Goal: Information Seeking & Learning: Learn about a topic

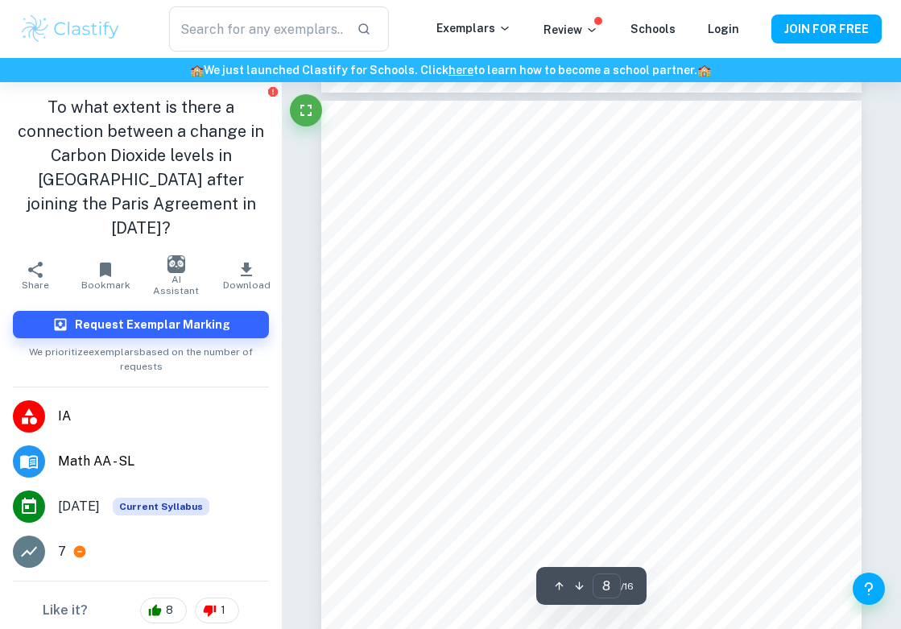
scroll to position [5139, 0]
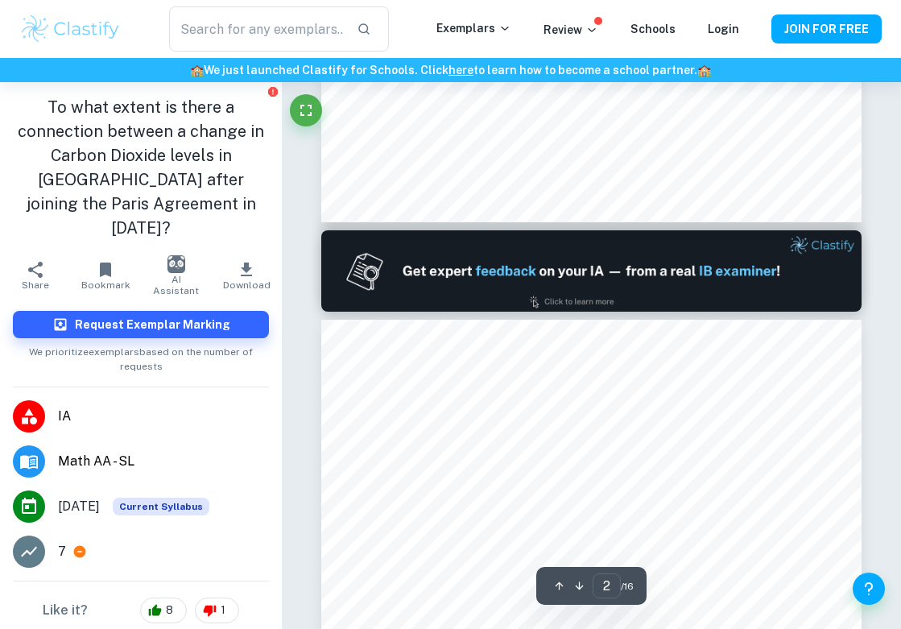
type input "1"
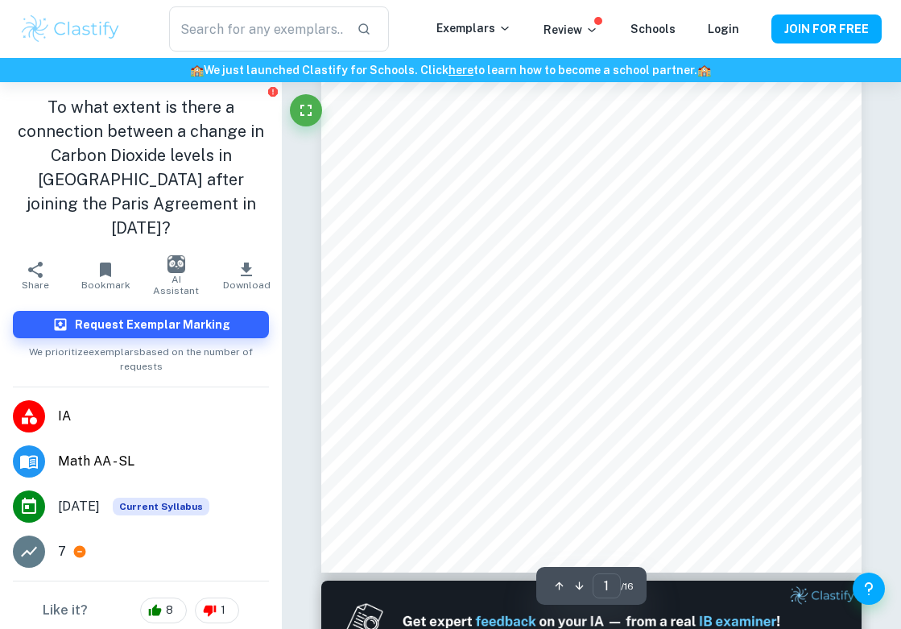
scroll to position [0, 0]
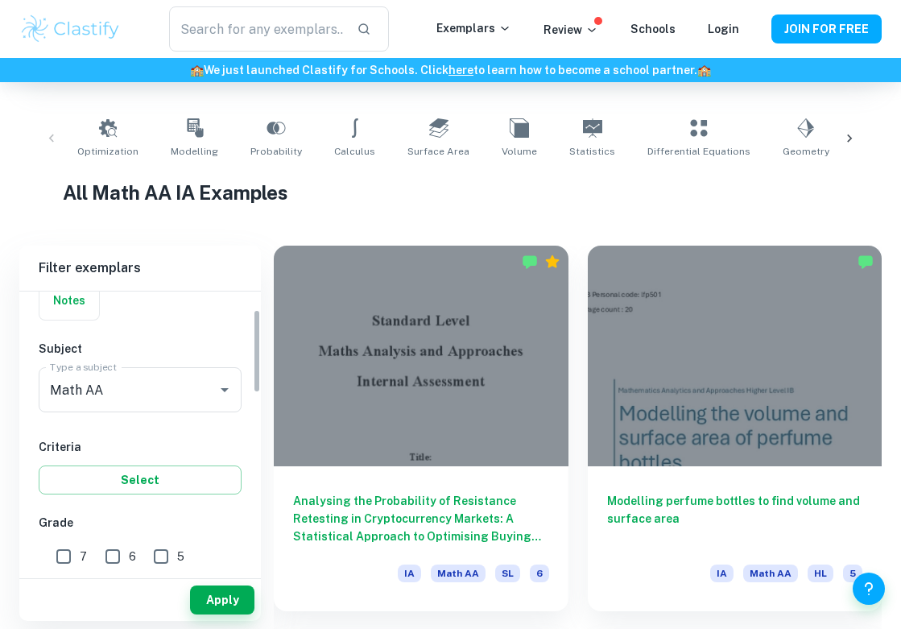
scroll to position [303, 0]
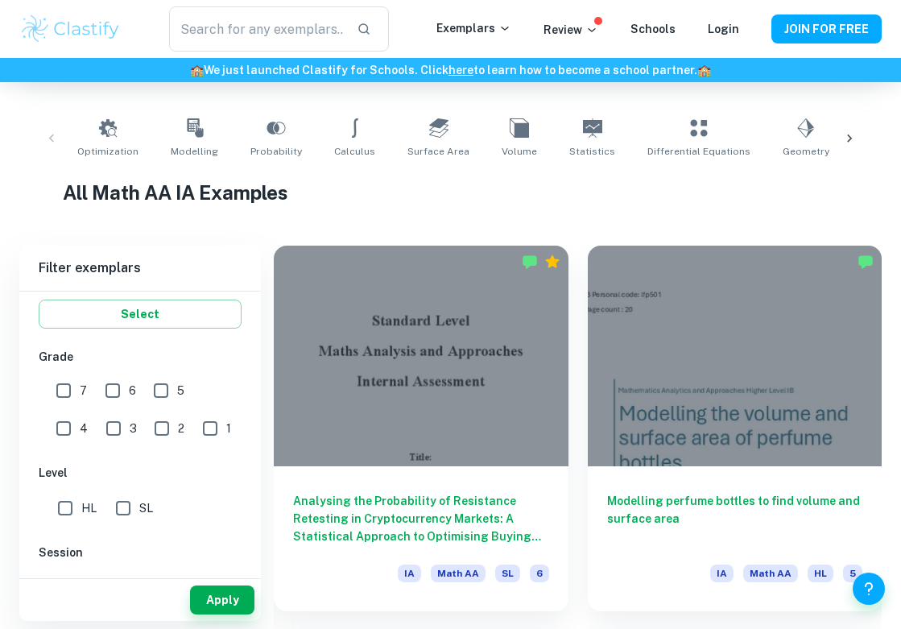
click at [122, 514] on input "SL" at bounding box center [123, 508] width 32 height 32
checkbox input "true"
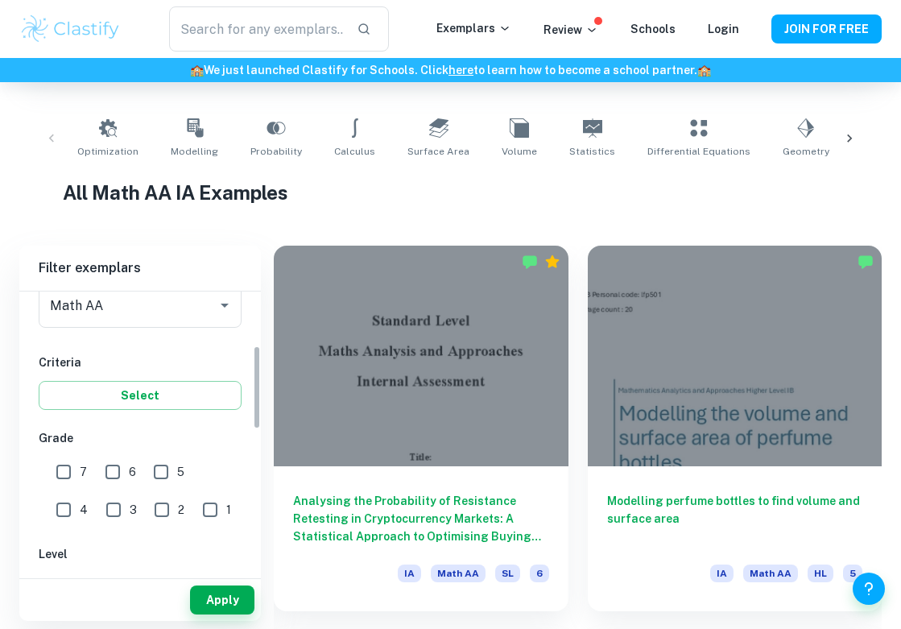
scroll to position [123, 0]
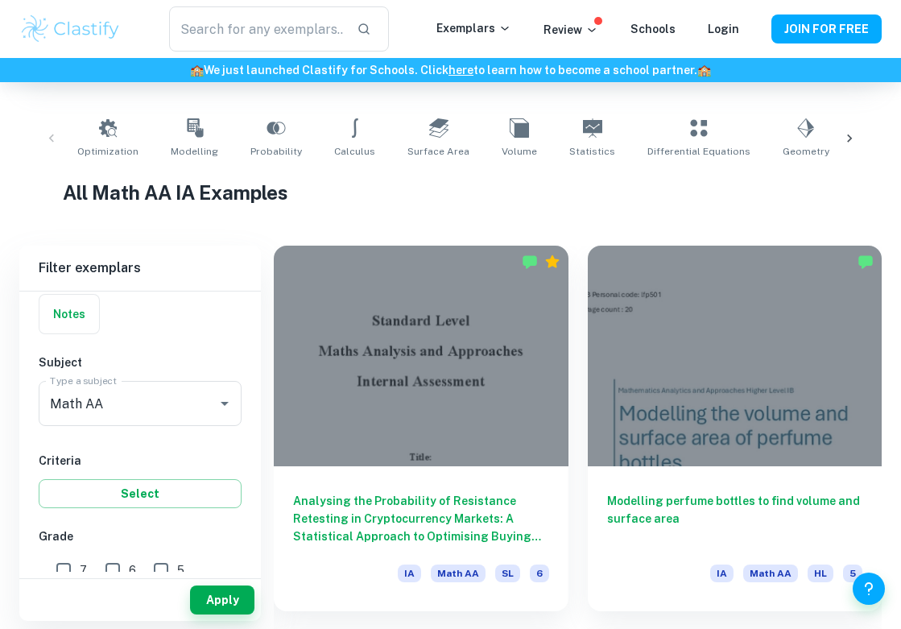
click at [114, 561] on input "6" at bounding box center [113, 570] width 32 height 32
checkbox input "true"
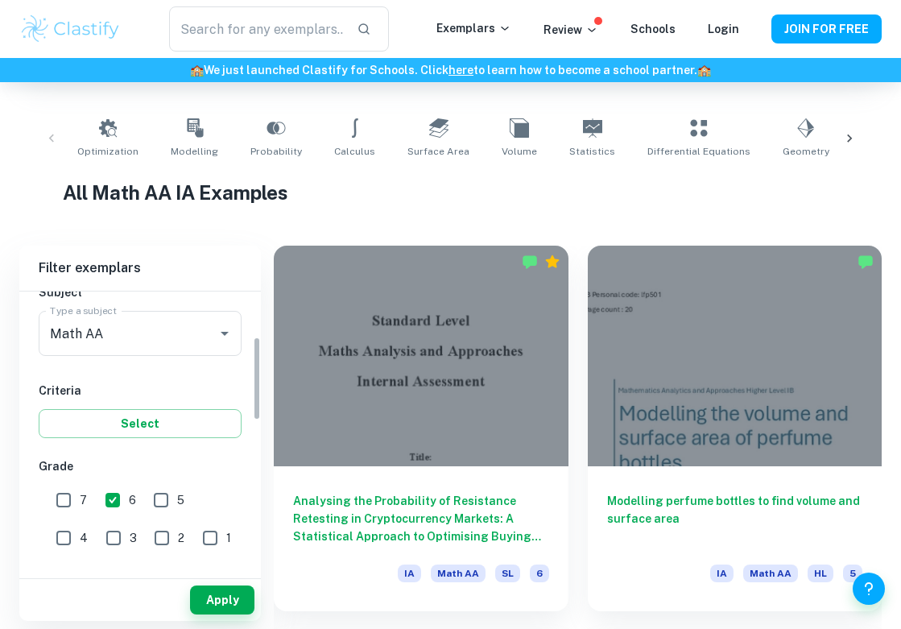
scroll to position [262, 0]
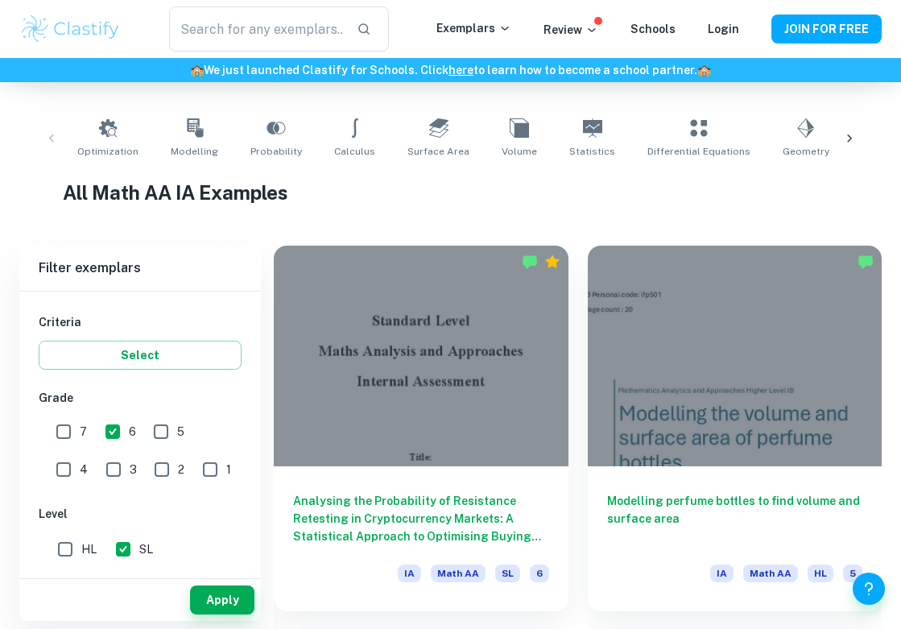
click at [69, 431] on input "7" at bounding box center [64, 432] width 32 height 32
checkbox input "true"
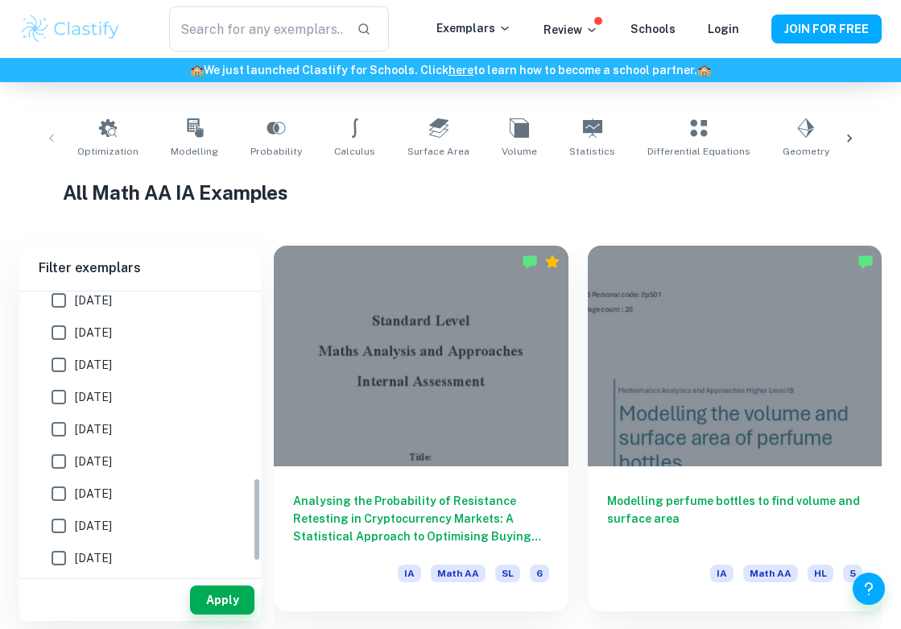
scroll to position [543, 0]
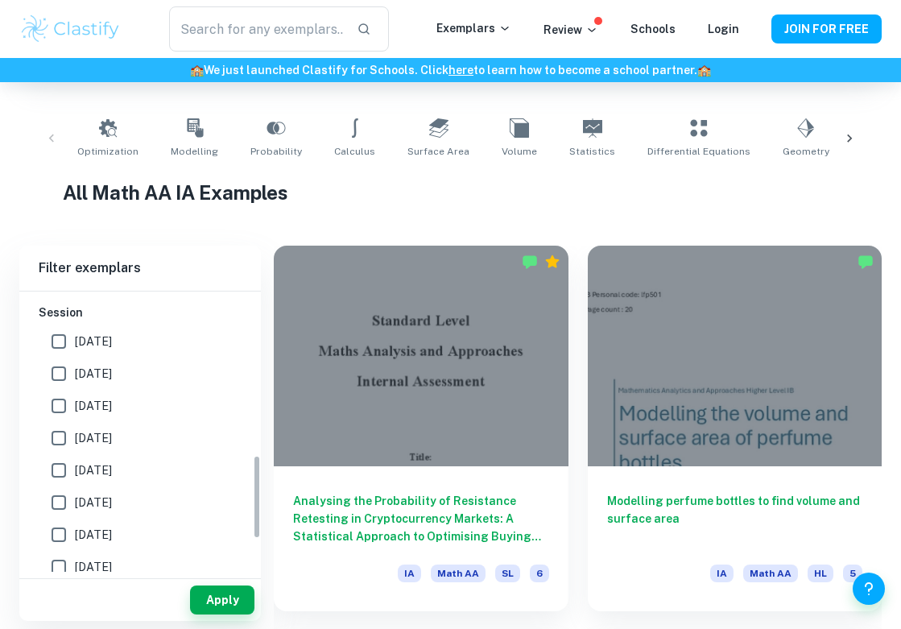
click at [63, 331] on input "May 2026" at bounding box center [59, 341] width 32 height 32
checkbox input "true"
click at [63, 364] on input "May 2025" at bounding box center [59, 374] width 32 height 32
checkbox input "true"
click at [72, 407] on input "November 2024" at bounding box center [59, 406] width 32 height 32
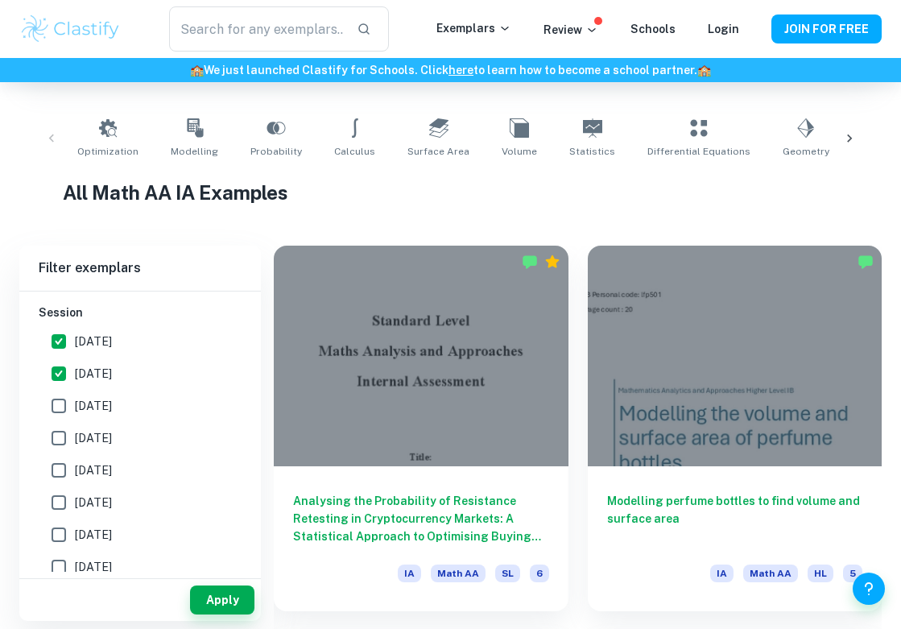
checkbox input "true"
click at [62, 426] on input "May 2024" at bounding box center [59, 438] width 32 height 32
checkbox input "true"
click at [60, 461] on input "November 2023" at bounding box center [59, 470] width 32 height 32
checkbox input "true"
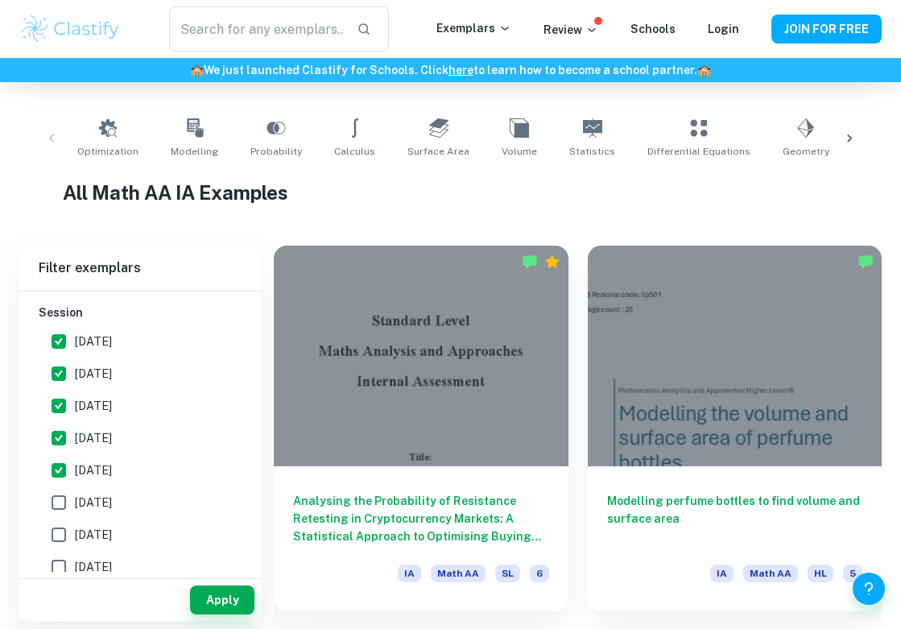
click at [56, 503] on input "May 2023" at bounding box center [59, 503] width 32 height 32
checkbox input "true"
click at [57, 536] on input "November 2022" at bounding box center [59, 535] width 32 height 32
checkbox input "true"
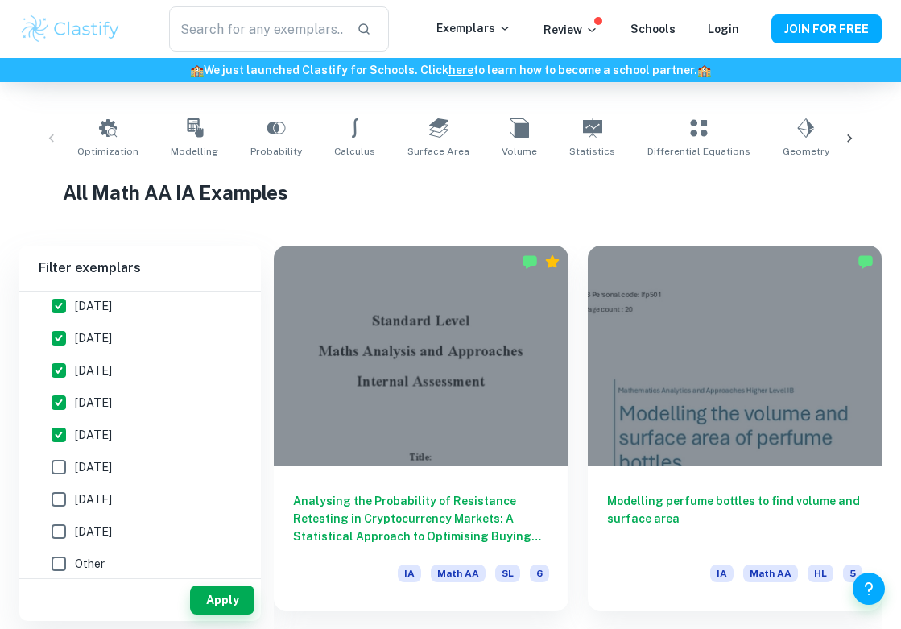
click at [59, 471] on input "May 2022" at bounding box center [59, 467] width 32 height 32
click at [212, 599] on button "Apply" at bounding box center [222, 600] width 64 height 29
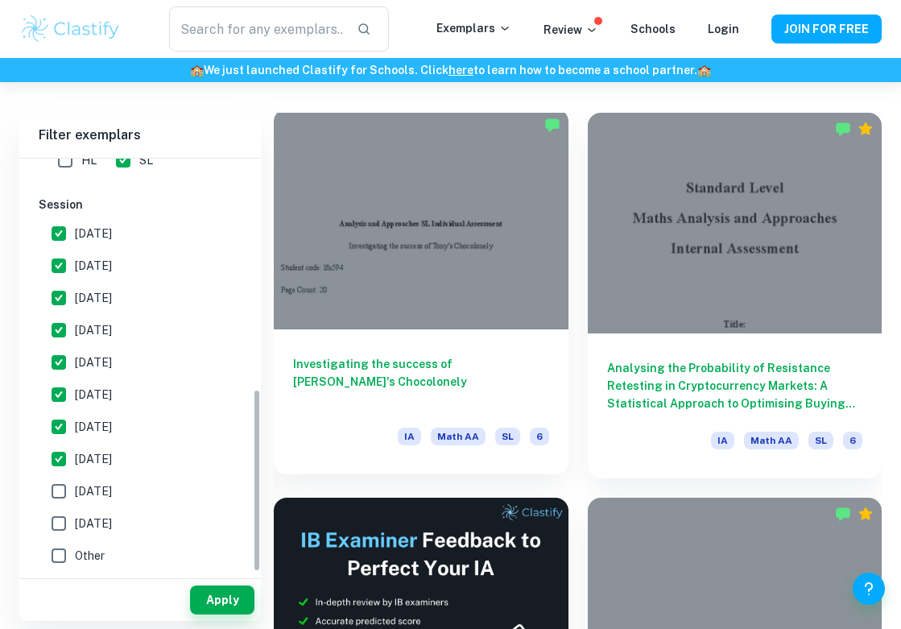
scroll to position [0, 0]
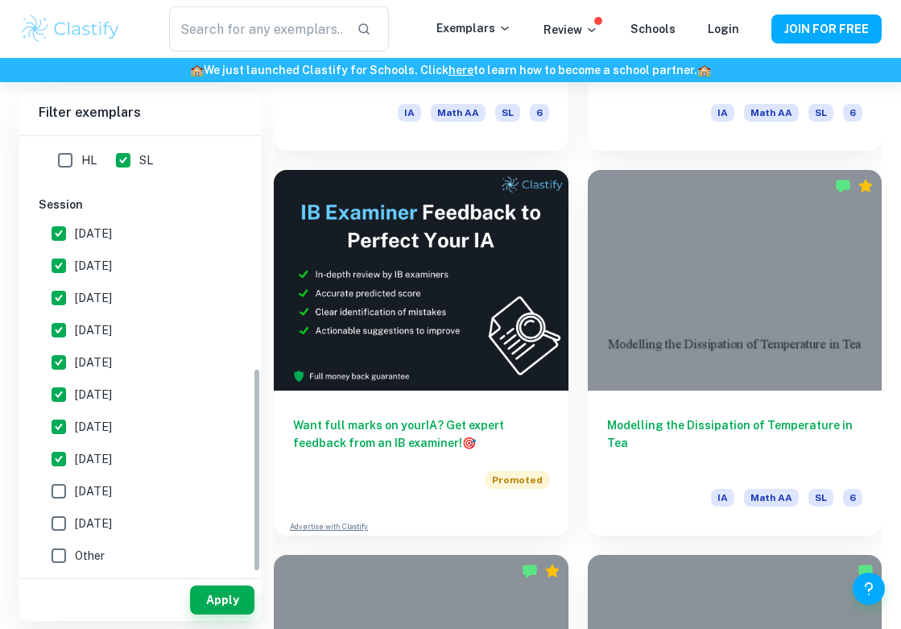
click at [112, 460] on span "May 2022" at bounding box center [93, 459] width 37 height 18
click at [75, 460] on input "May 2022" at bounding box center [59, 459] width 32 height 32
checkbox input "false"
click at [95, 420] on span "November 2022" at bounding box center [93, 427] width 37 height 18
click at [75, 420] on input "November 2022" at bounding box center [59, 427] width 32 height 32
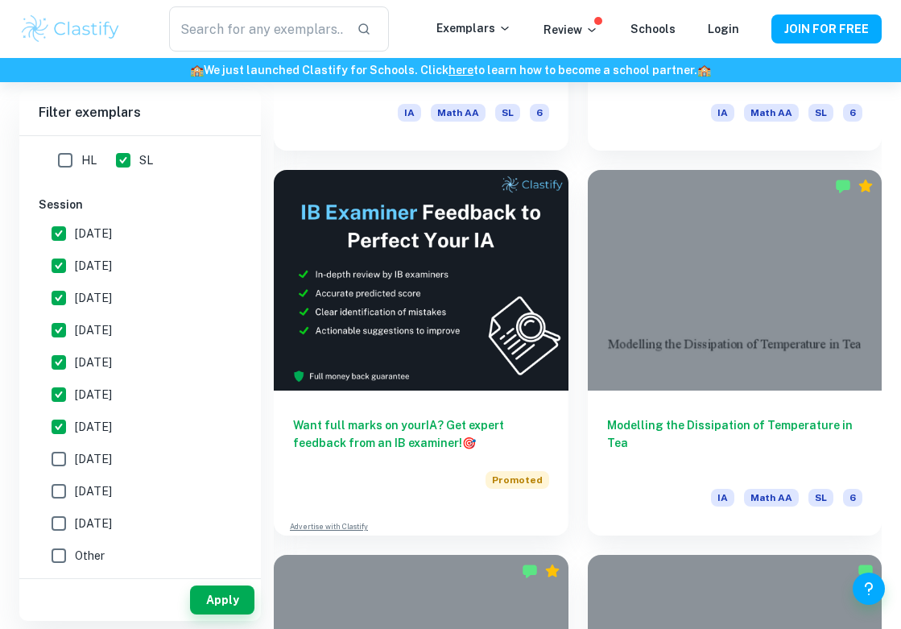
checkbox input "false"
click at [216, 598] on button "Apply" at bounding box center [222, 600] width 64 height 29
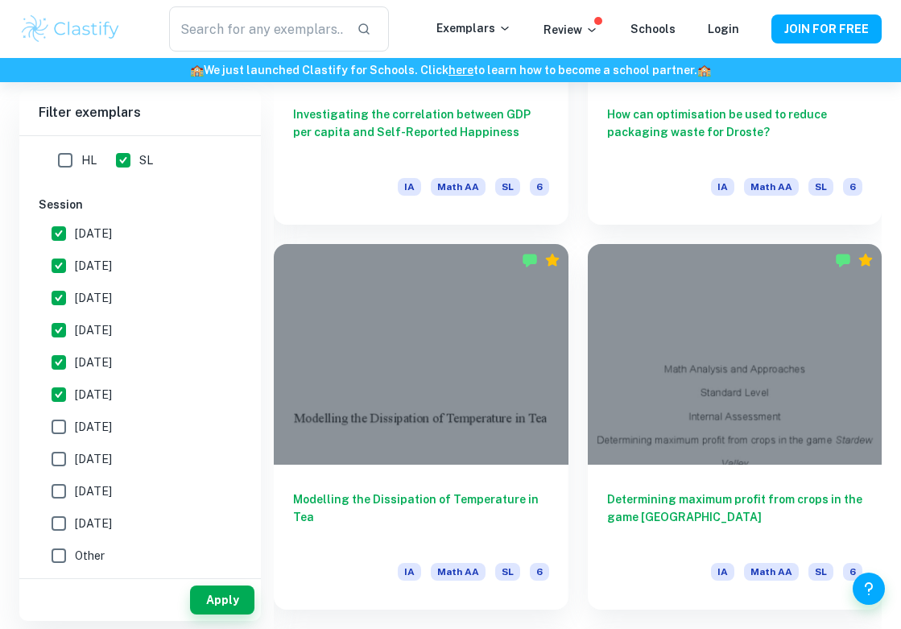
scroll to position [3008, 0]
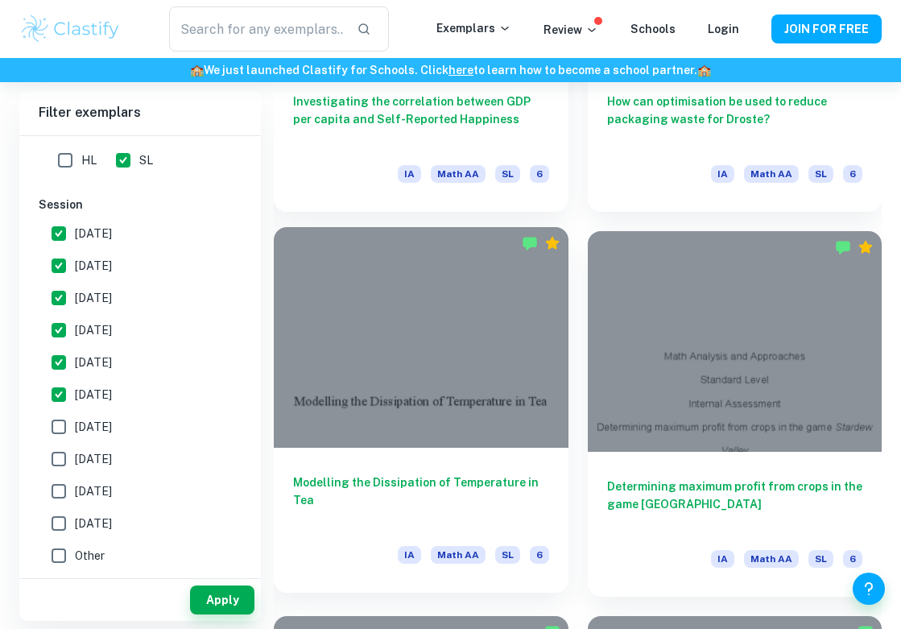
click at [478, 342] on div at bounding box center [421, 337] width 295 height 221
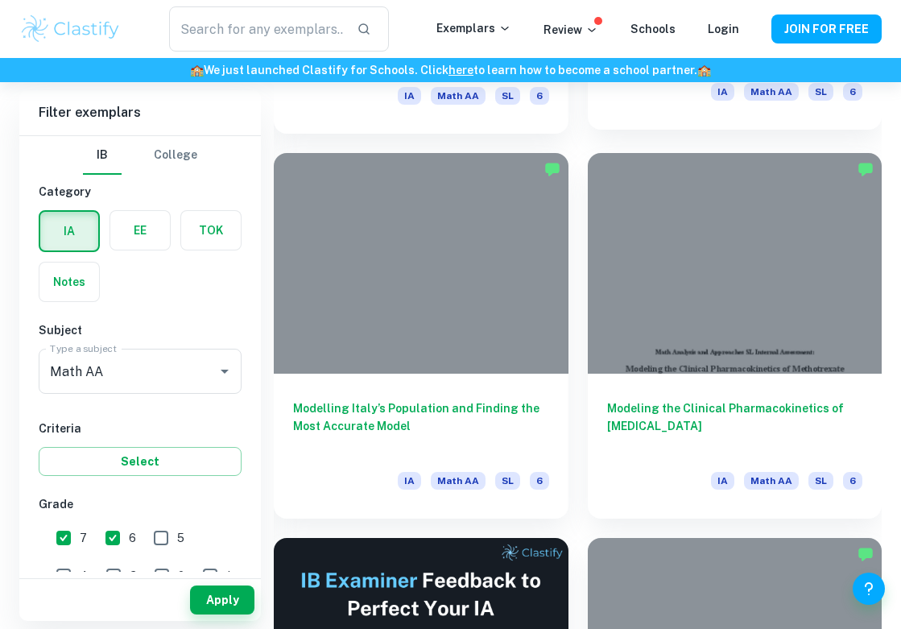
scroll to position [3477, 0]
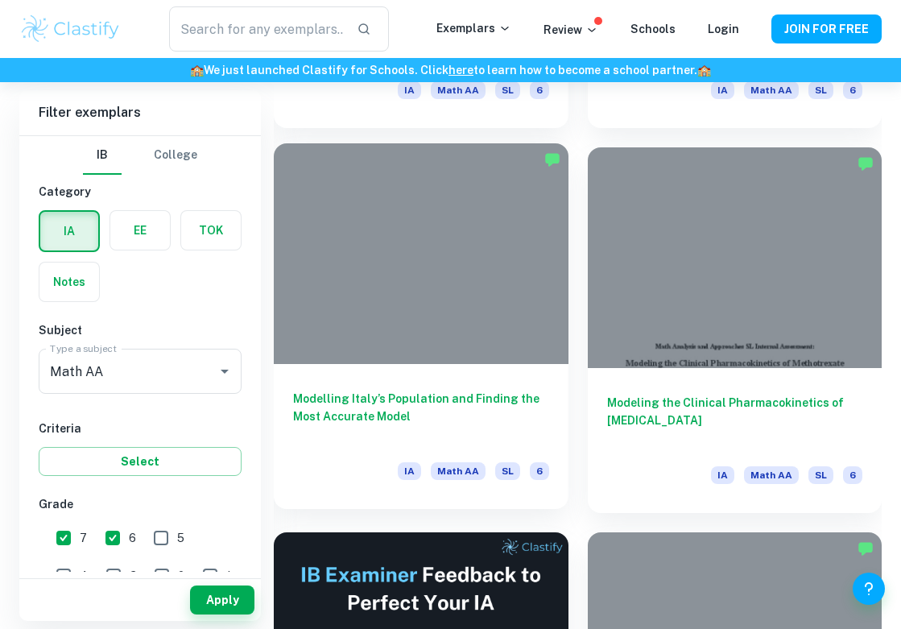
click at [424, 260] on div at bounding box center [421, 253] width 295 height 221
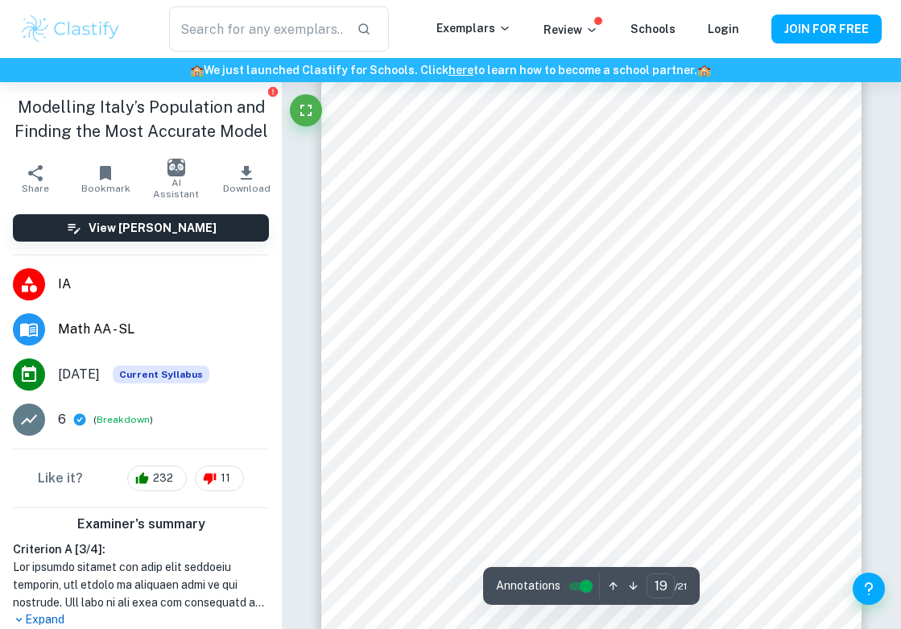
scroll to position [14337, 0]
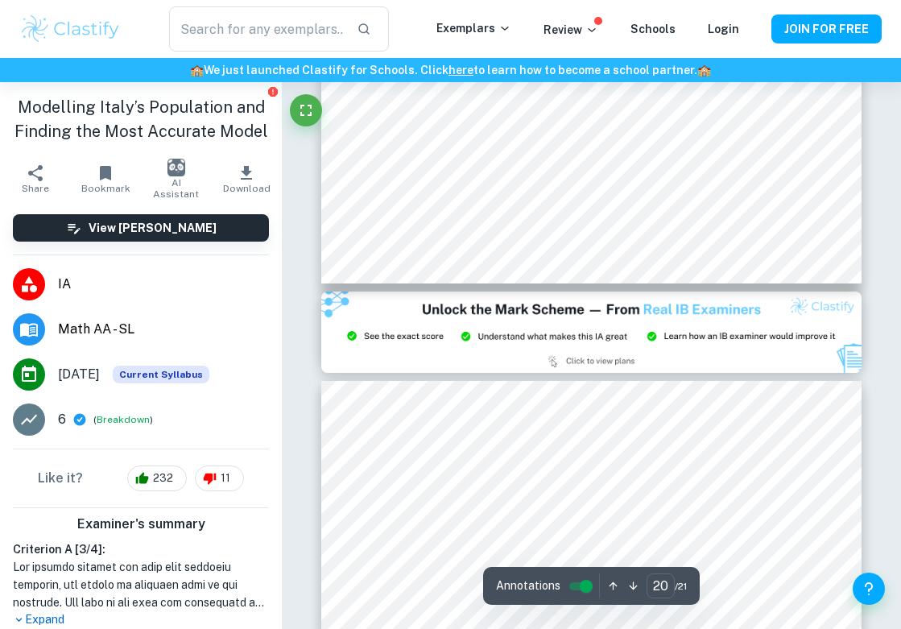
type input "21"
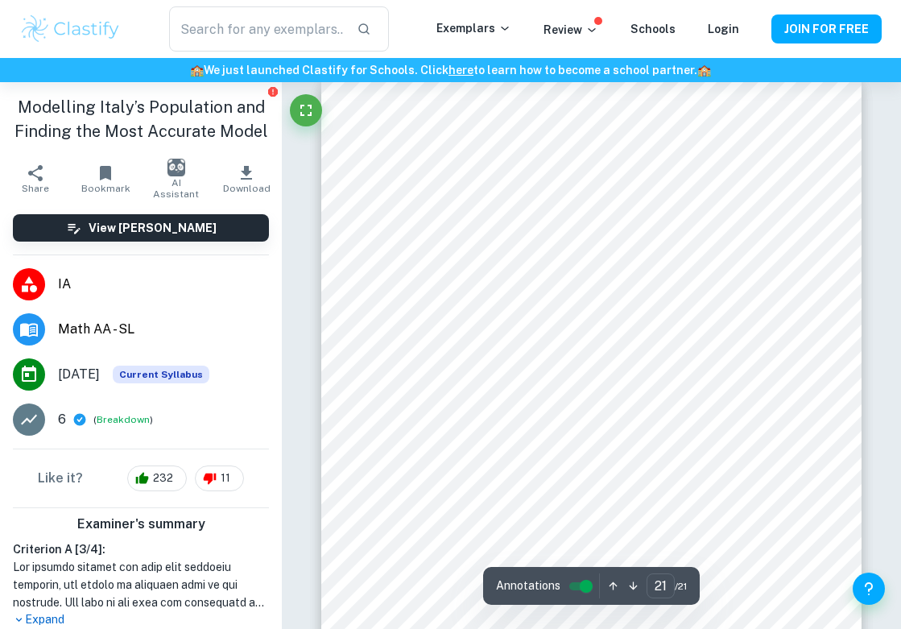
scroll to position [15917, 0]
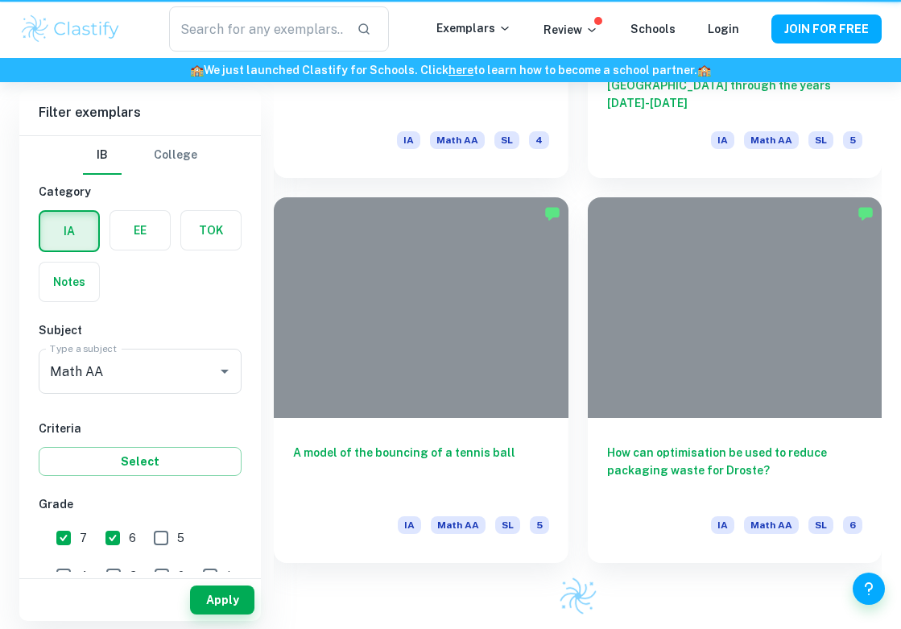
scroll to position [3477, 0]
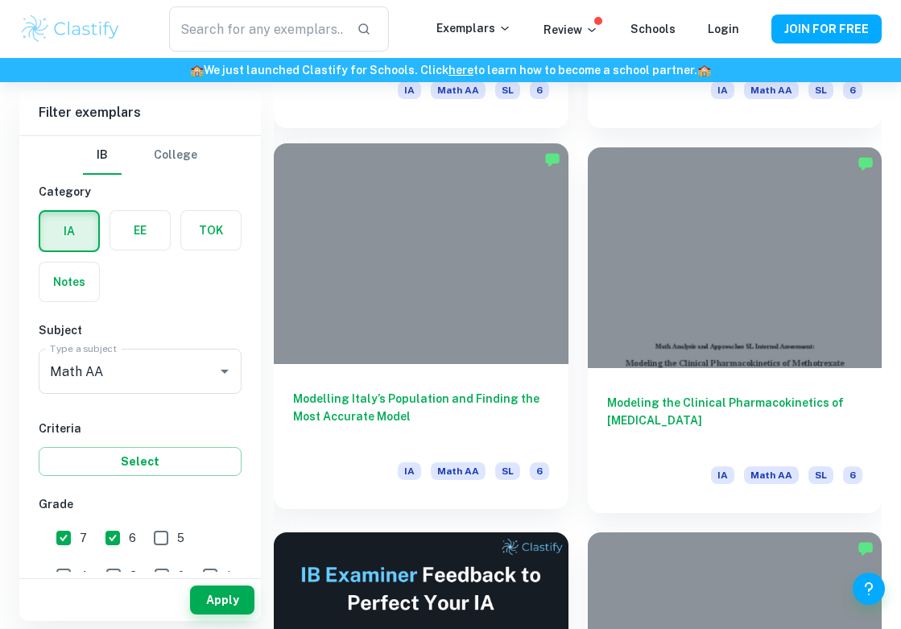
click at [550, 301] on div at bounding box center [421, 253] width 295 height 221
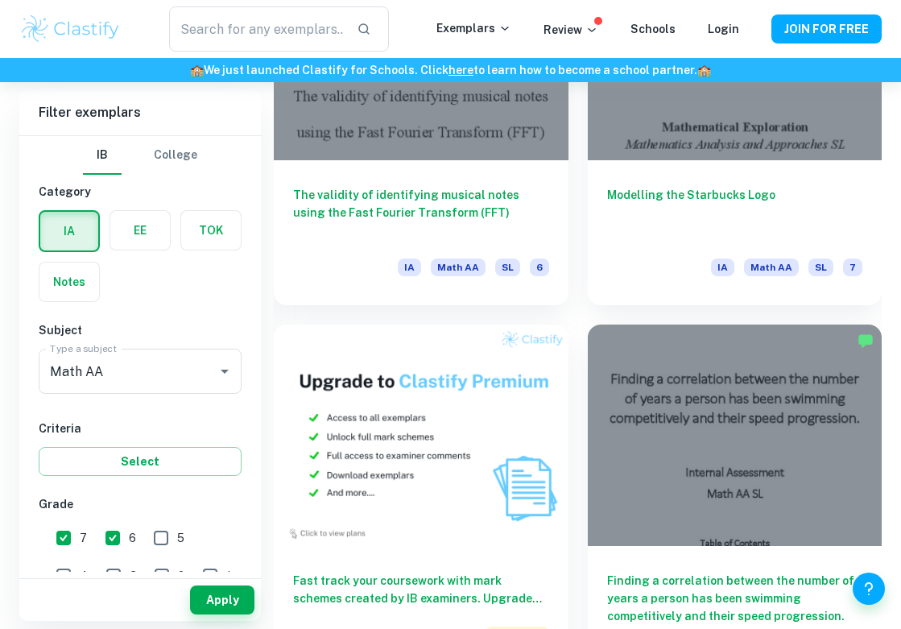
scroll to position [4458, 0]
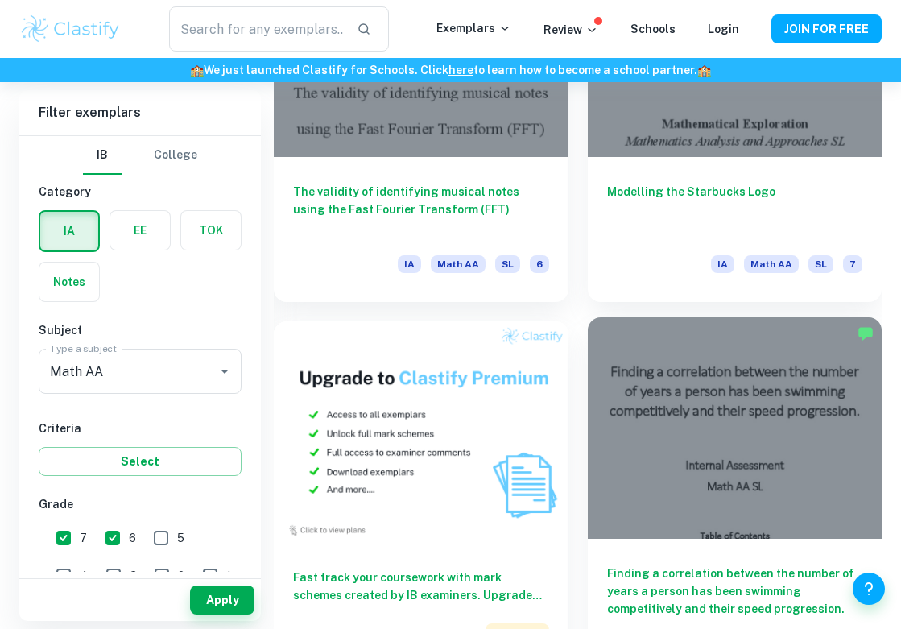
click at [760, 410] on div at bounding box center [735, 427] width 295 height 221
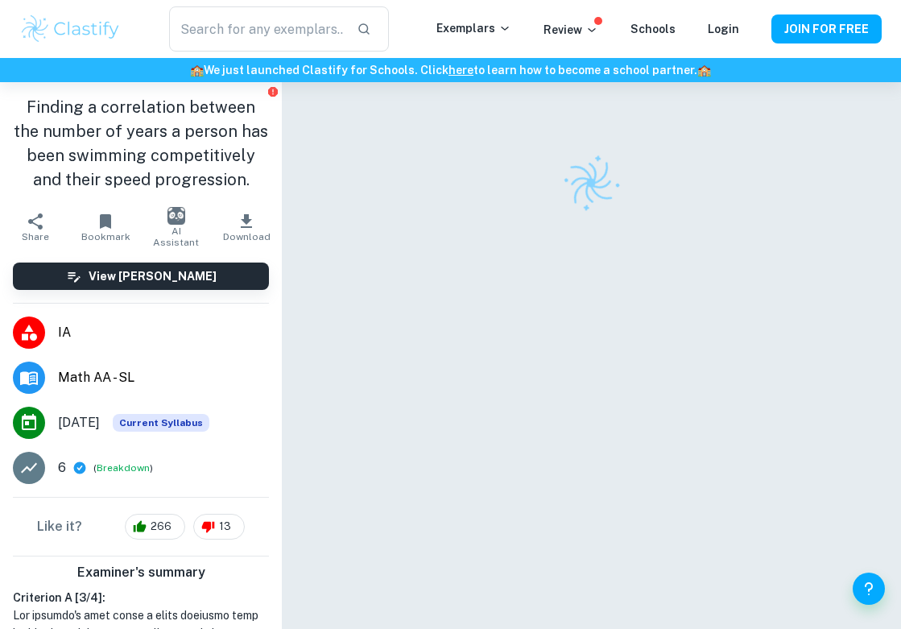
scroll to position [14, 0]
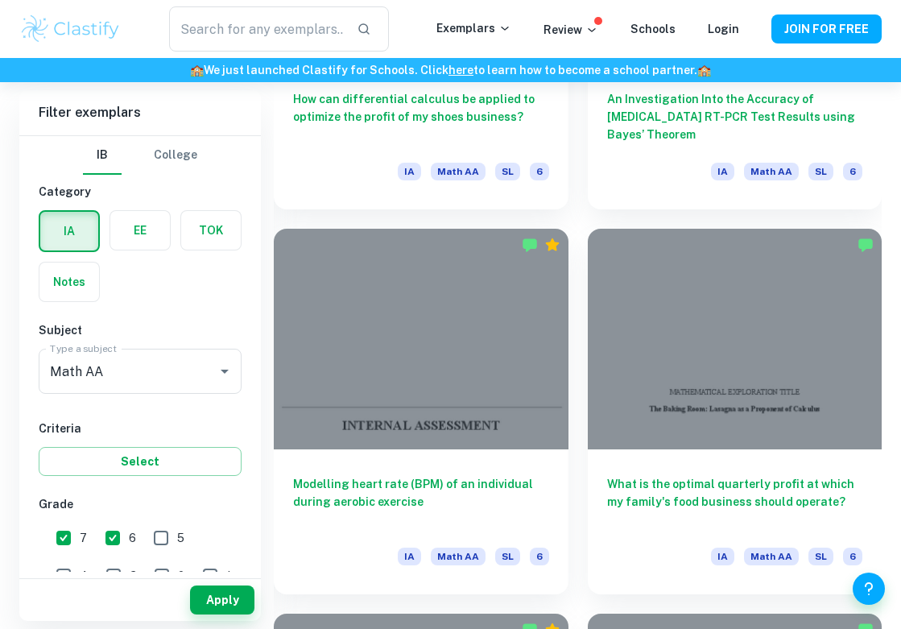
scroll to position [5346, 0]
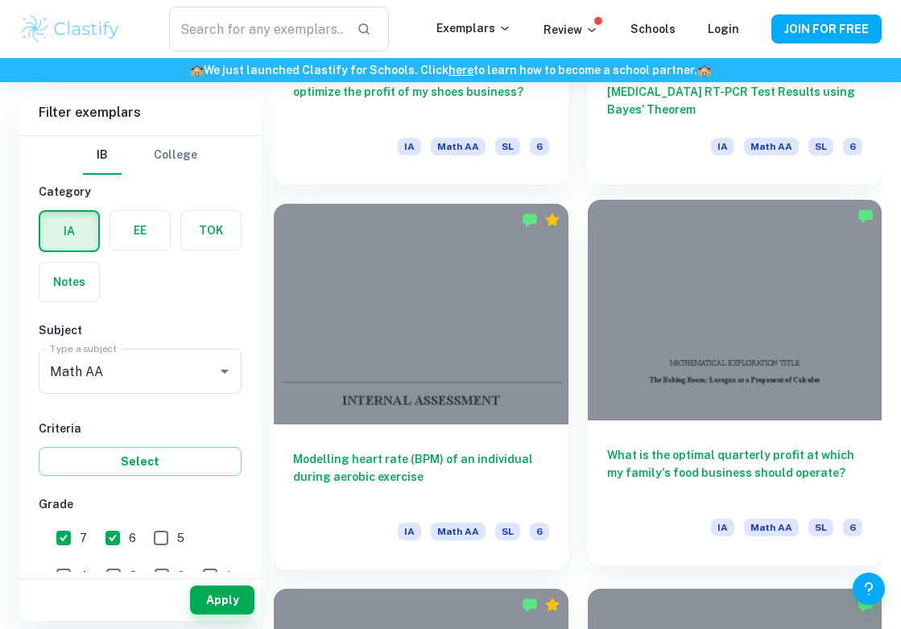
click at [666, 462] on h6 "What is the optimal quarterly profit at which my family's food business should …" at bounding box center [735, 472] width 256 height 53
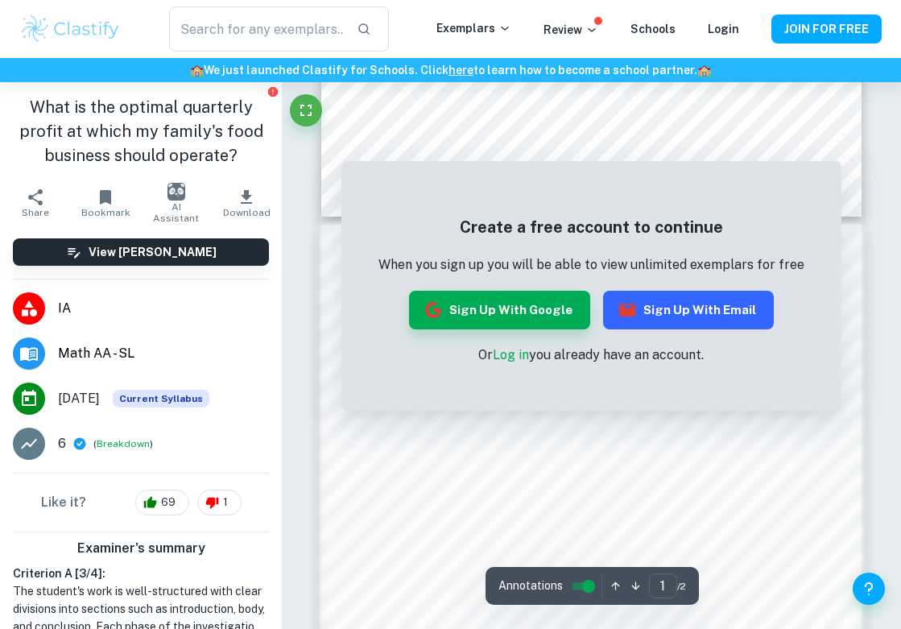
scroll to position [576, 0]
click at [623, 321] on button "Sign up with Email" at bounding box center [688, 310] width 171 height 39
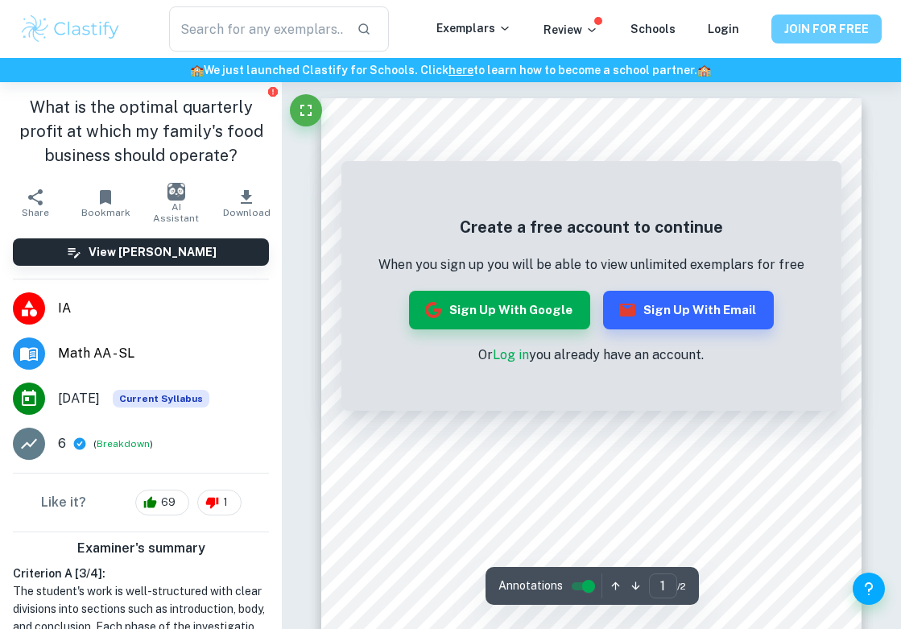
click at [802, 26] on button "JOIN FOR FREE" at bounding box center [827, 28] width 110 height 29
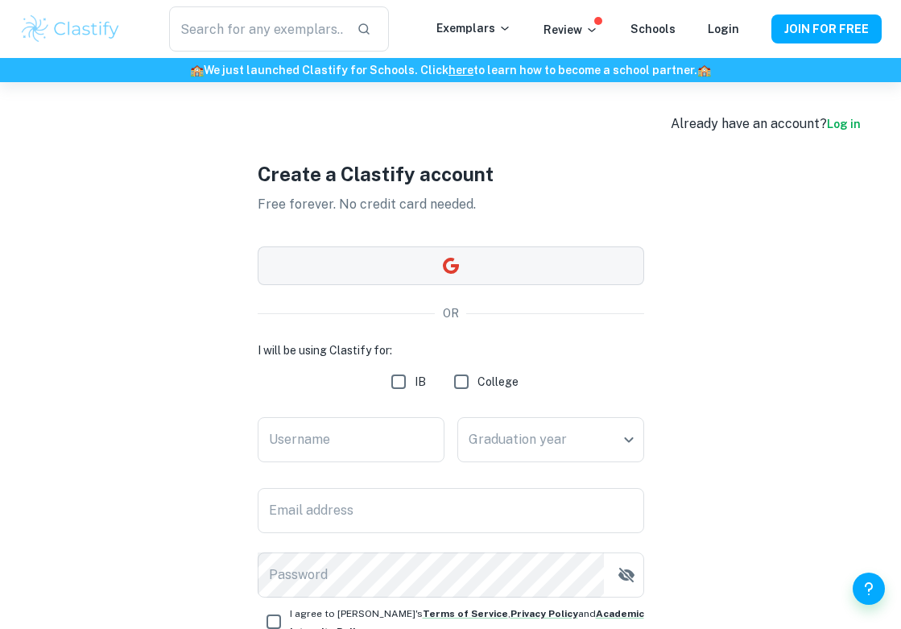
click at [518, 252] on button "button" at bounding box center [451, 265] width 387 height 39
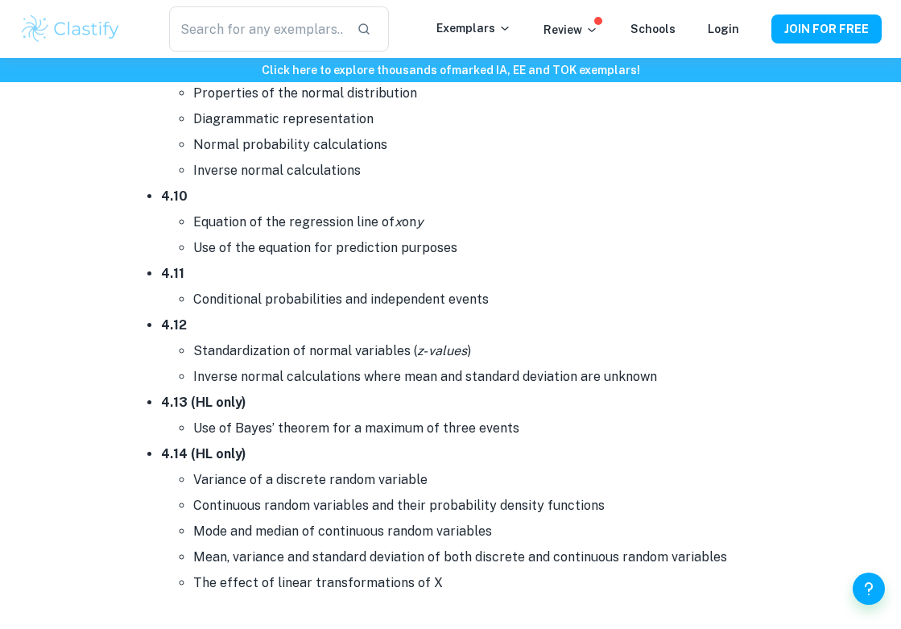
scroll to position [7748, 0]
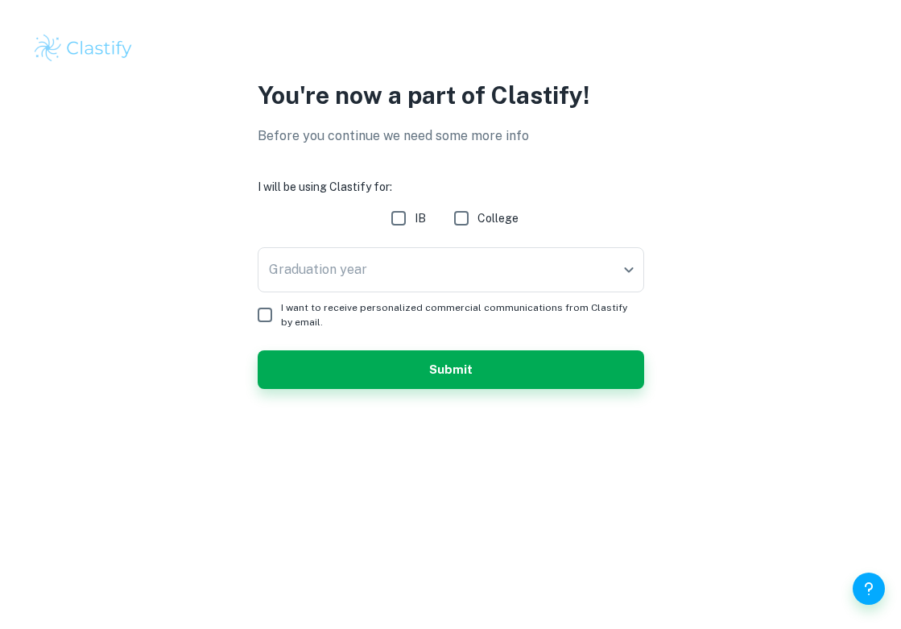
click at [393, 224] on input "IB" at bounding box center [399, 218] width 32 height 32
checkbox input "true"
click at [407, 283] on body "We value your privacy We use cookies to enhance your browsing experience, serve…" at bounding box center [450, 314] width 901 height 629
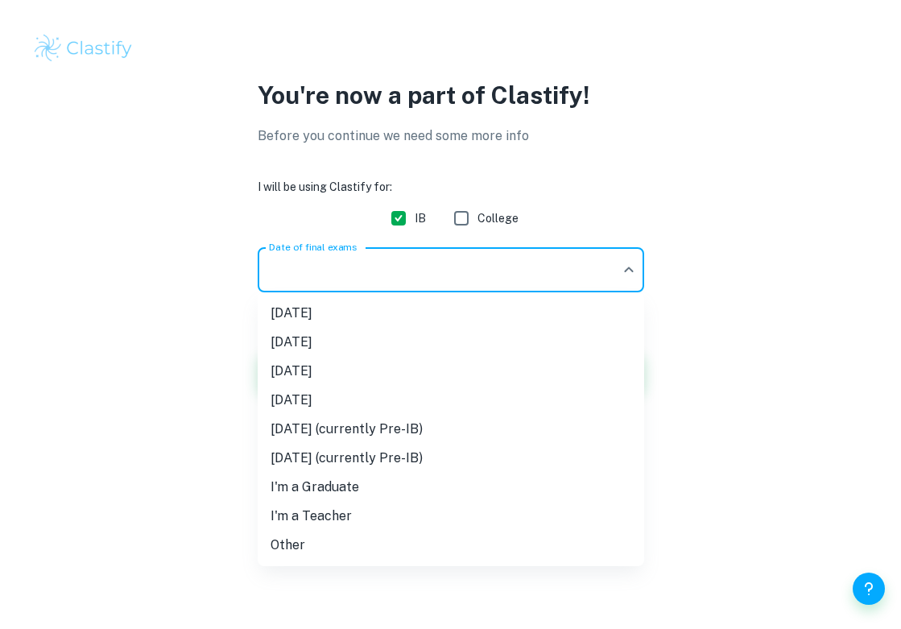
click at [424, 374] on li "[DATE]" at bounding box center [451, 371] width 387 height 29
type input "M26"
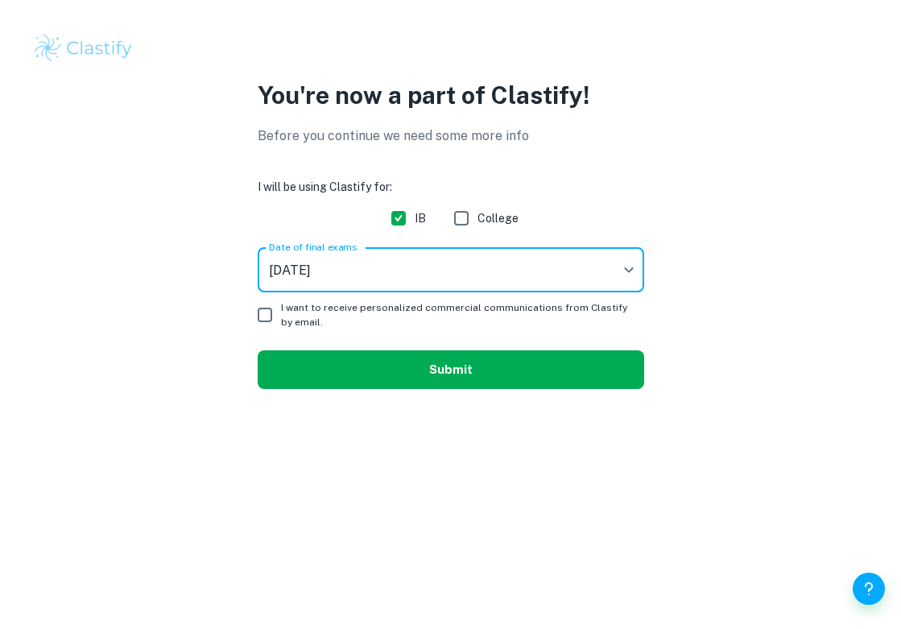
click at [422, 372] on button "Submit" at bounding box center [451, 369] width 387 height 39
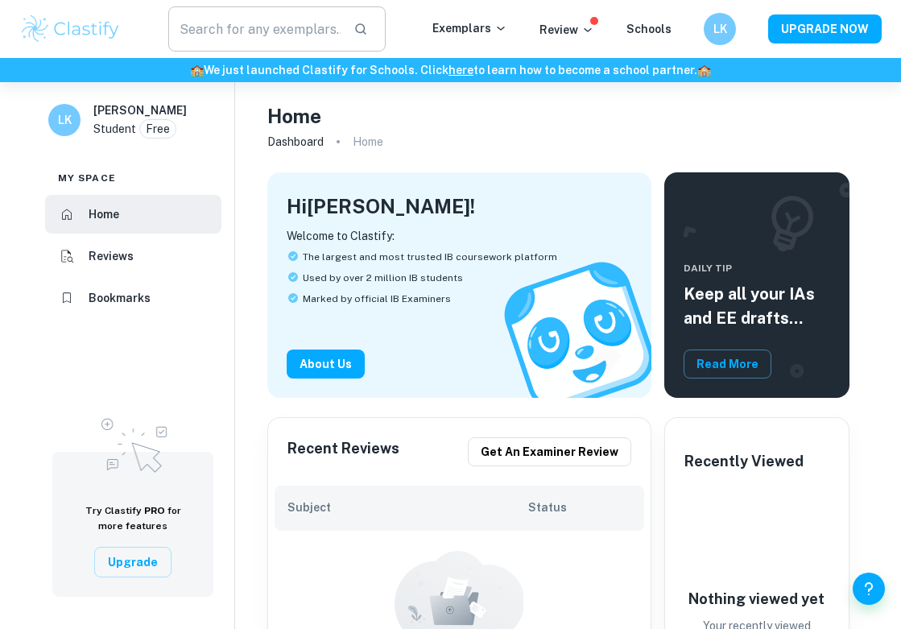
click at [259, 51] on input "text" at bounding box center [254, 28] width 172 height 45
type input "aasl"
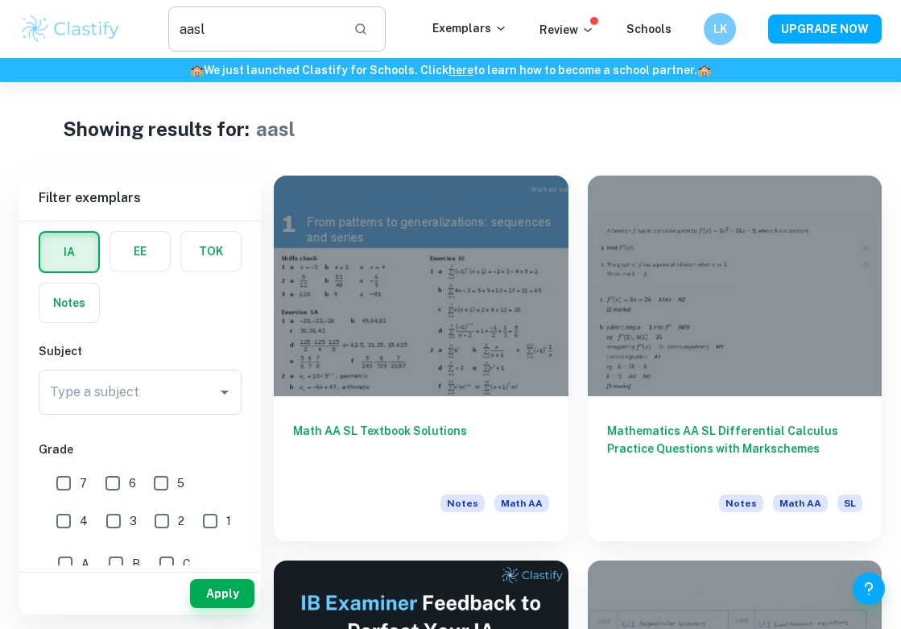
click at [323, 24] on input "aasl" at bounding box center [254, 28] width 172 height 45
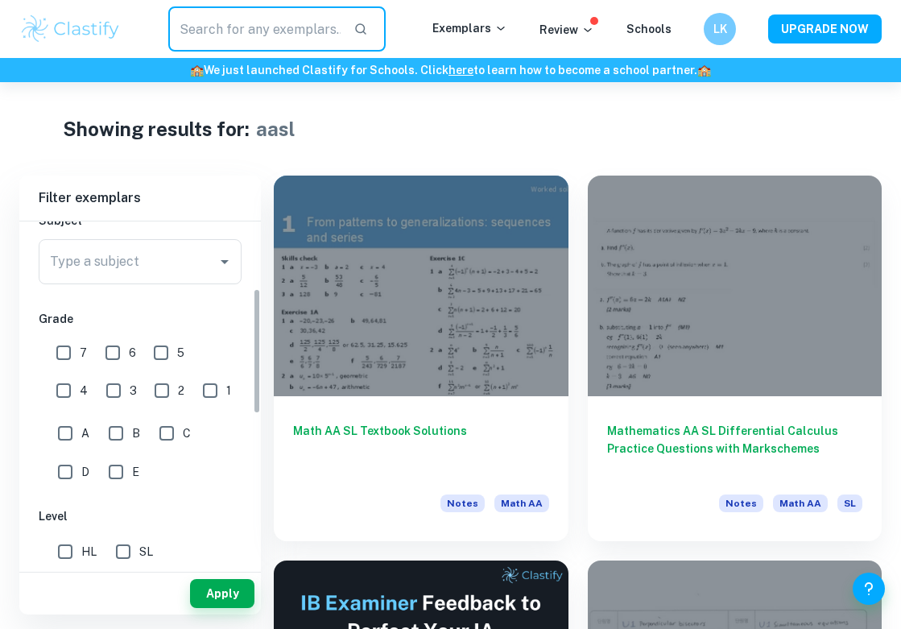
scroll to position [157, 0]
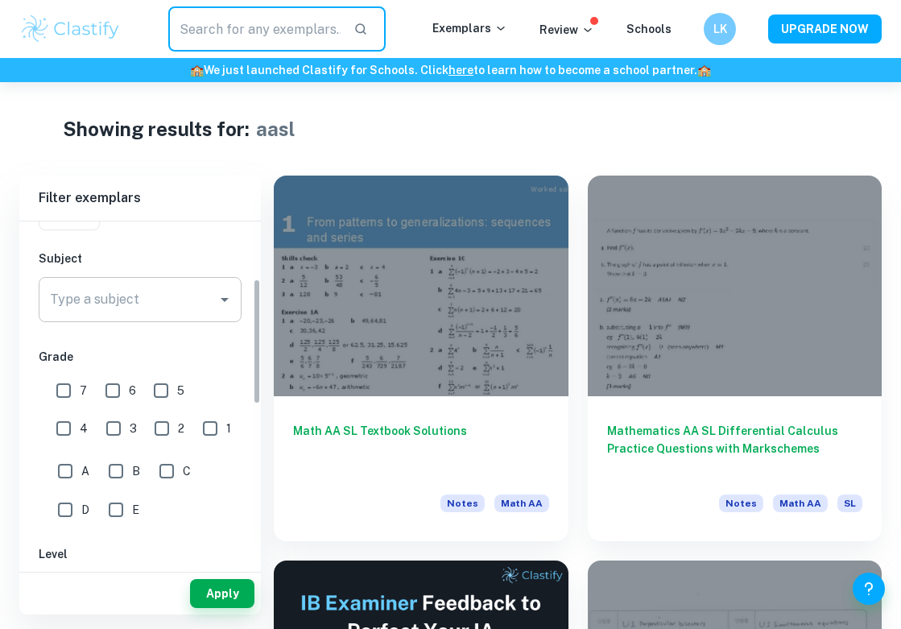
click at [142, 291] on input "Type a subject" at bounding box center [128, 299] width 164 height 31
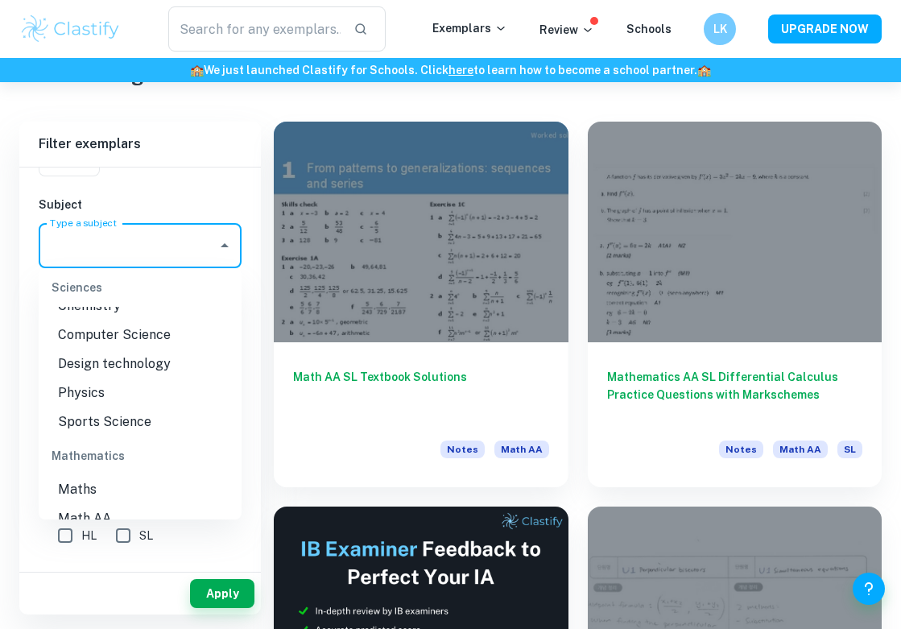
scroll to position [71, 0]
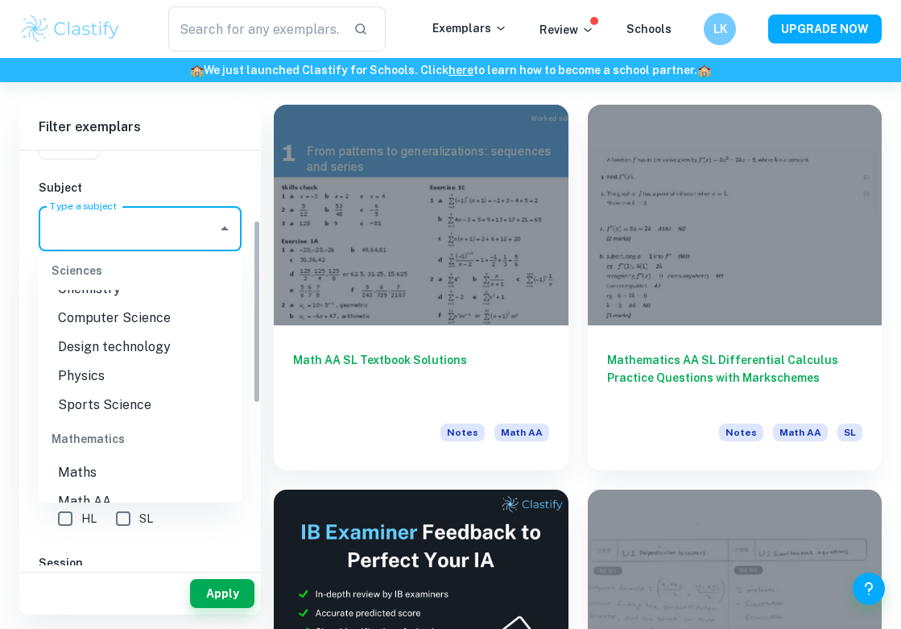
click at [130, 487] on li "Math AA" at bounding box center [140, 501] width 203 height 29
type input "Math AA"
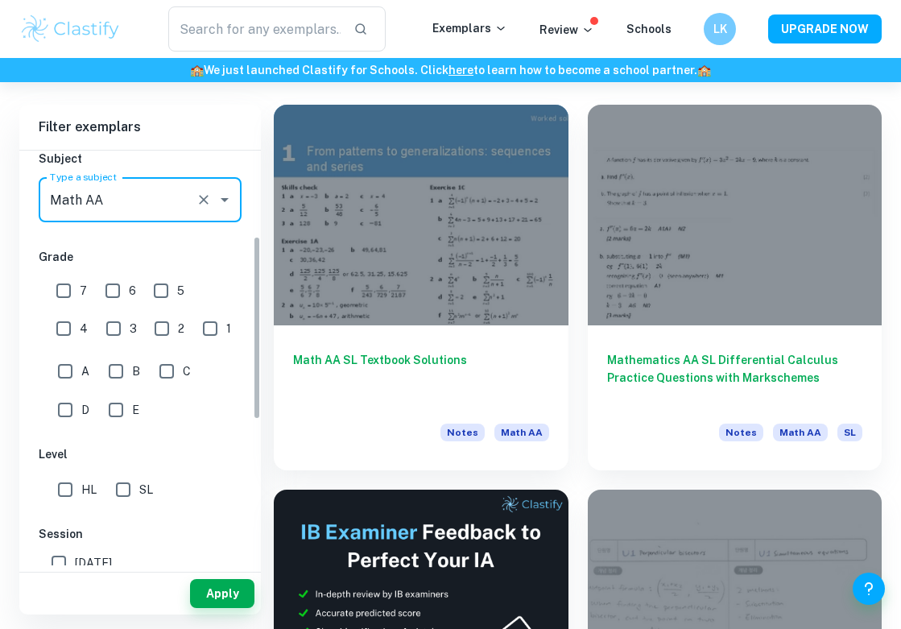
scroll to position [194, 0]
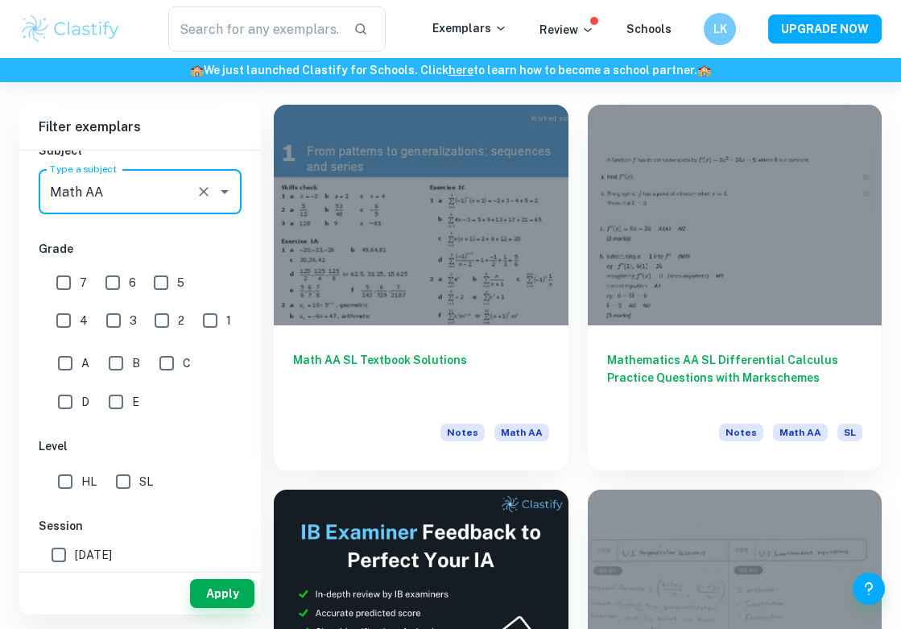
click at [110, 292] on input "6" at bounding box center [113, 283] width 32 height 32
checkbox input "true"
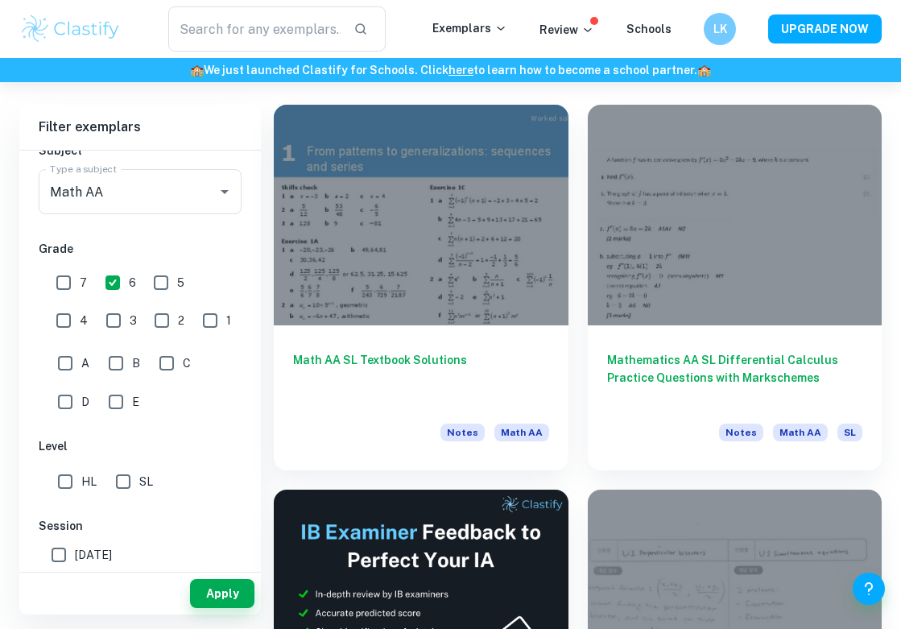
click at [68, 286] on input "7" at bounding box center [64, 283] width 32 height 32
checkbox input "true"
click at [122, 478] on input "SL" at bounding box center [123, 482] width 32 height 32
checkbox input "true"
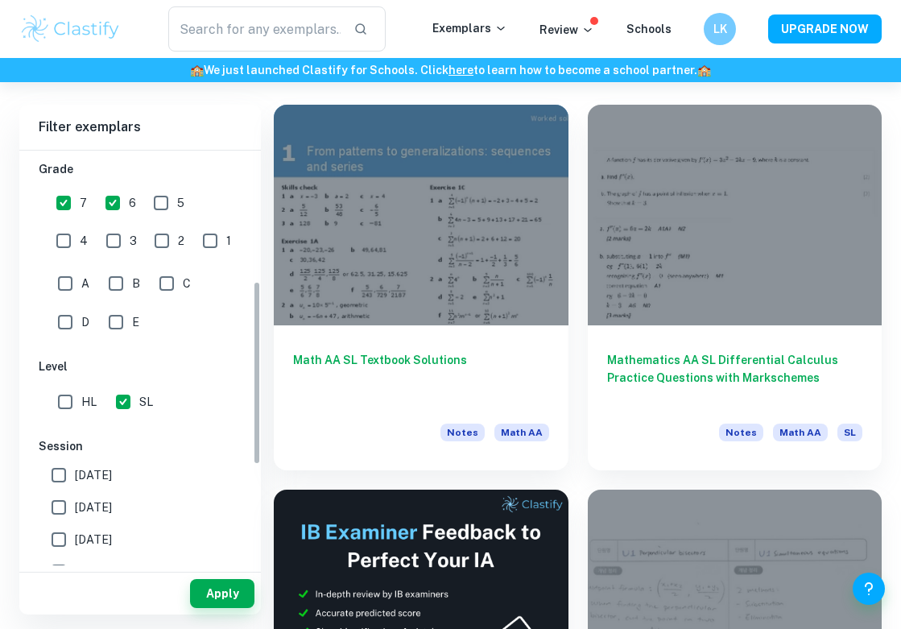
scroll to position [302, 0]
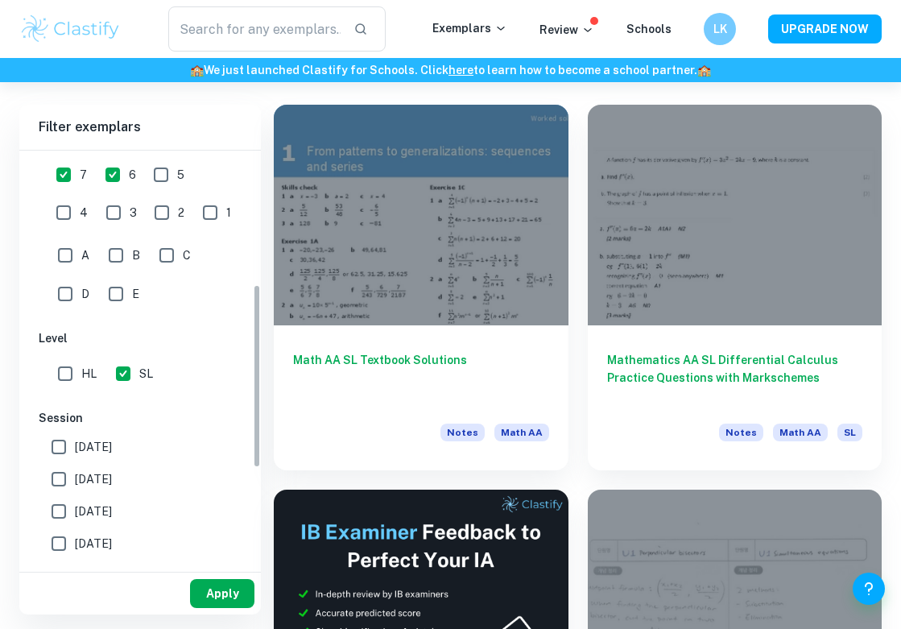
click at [213, 591] on button "Apply" at bounding box center [222, 593] width 64 height 29
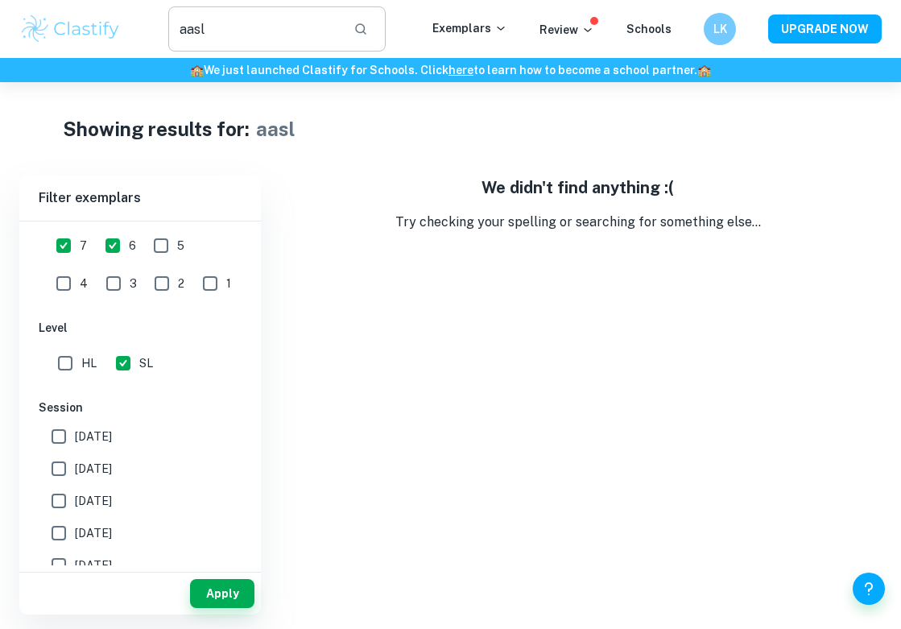
click at [290, 33] on input "aasl" at bounding box center [254, 28] width 172 height 45
type input "a"
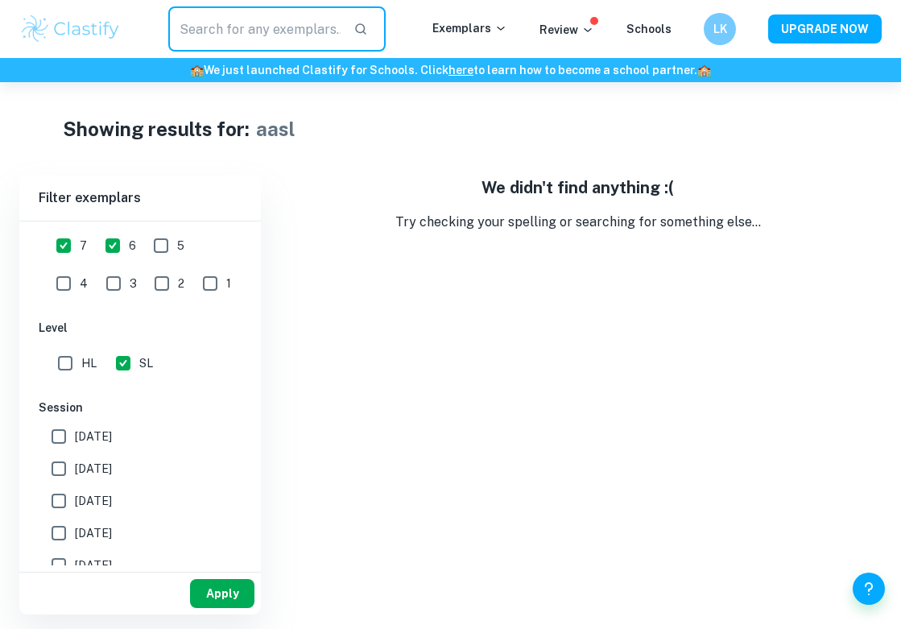
click at [230, 596] on button "Apply" at bounding box center [222, 593] width 64 height 29
type input "aasl"
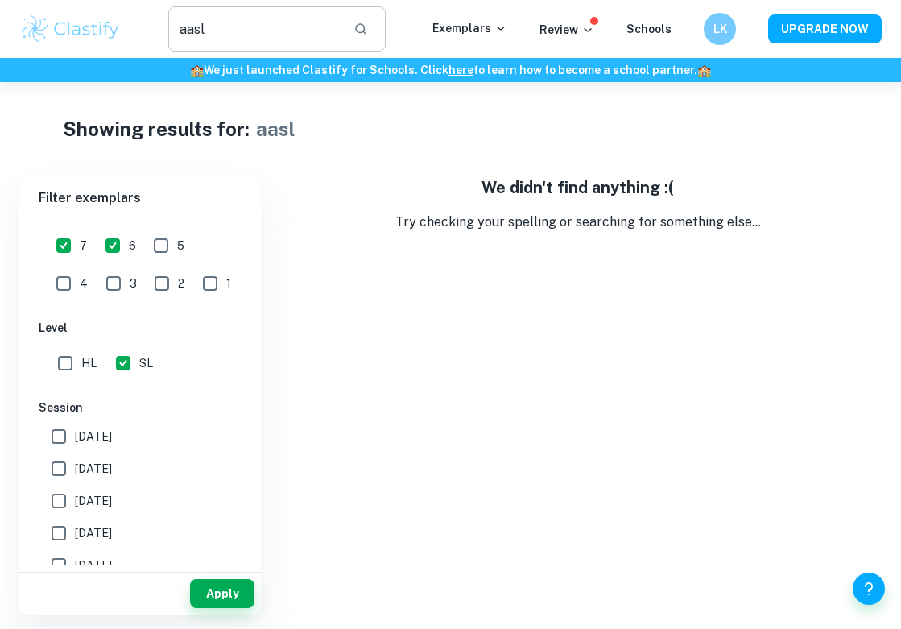
click at [350, 22] on div "aasl ​" at bounding box center [276, 28] width 217 height 45
click at [130, 22] on div "aasl ​" at bounding box center [277, 28] width 311 height 45
click at [101, 31] on img at bounding box center [70, 29] width 102 height 32
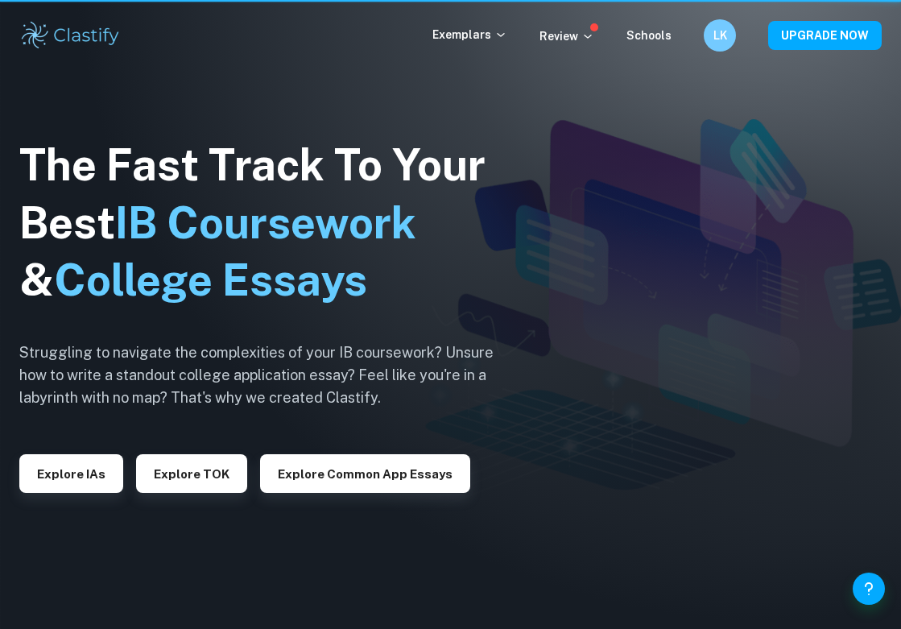
click at [101, 31] on img at bounding box center [70, 35] width 102 height 32
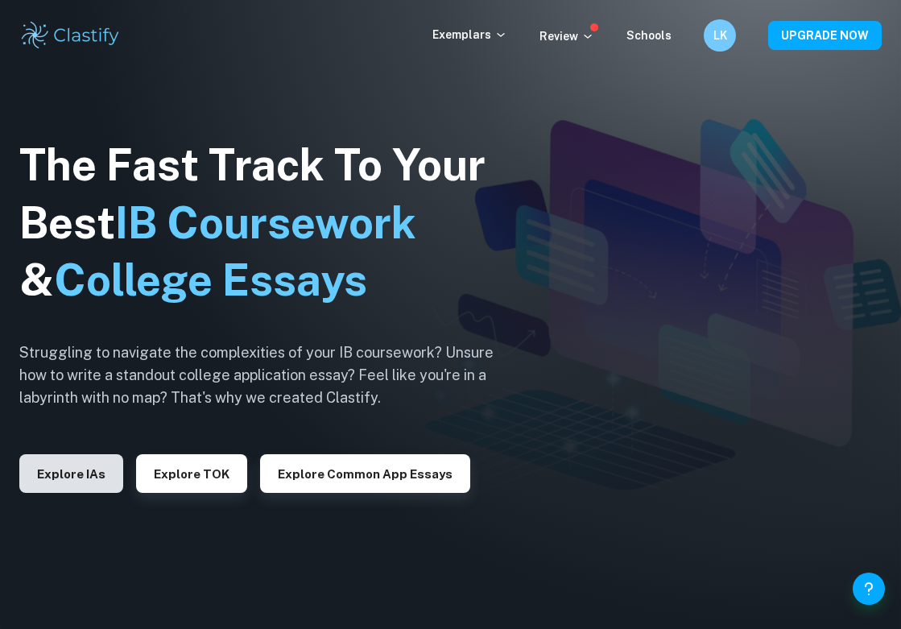
click at [73, 480] on button "Explore IAs" at bounding box center [71, 473] width 104 height 39
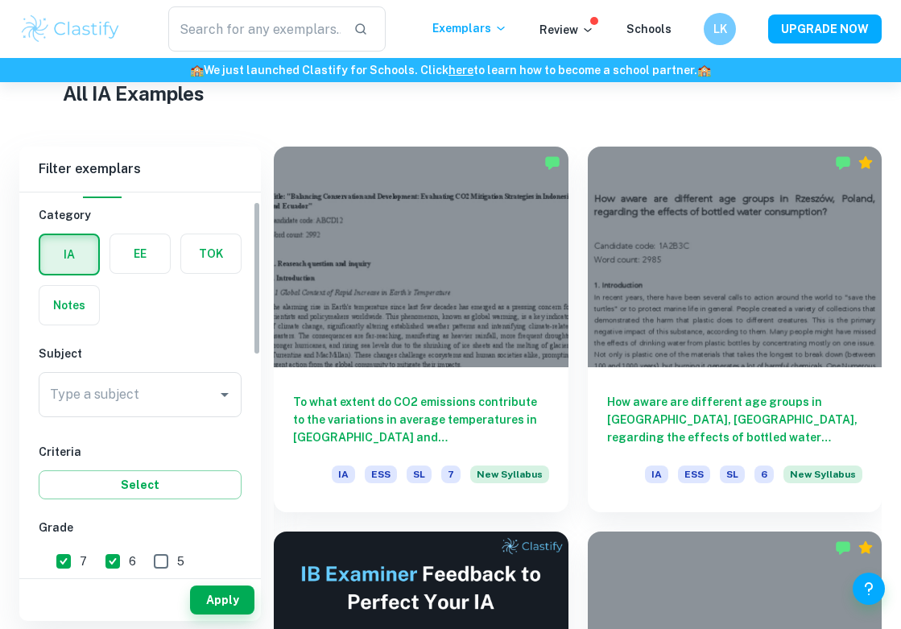
scroll to position [73, 0]
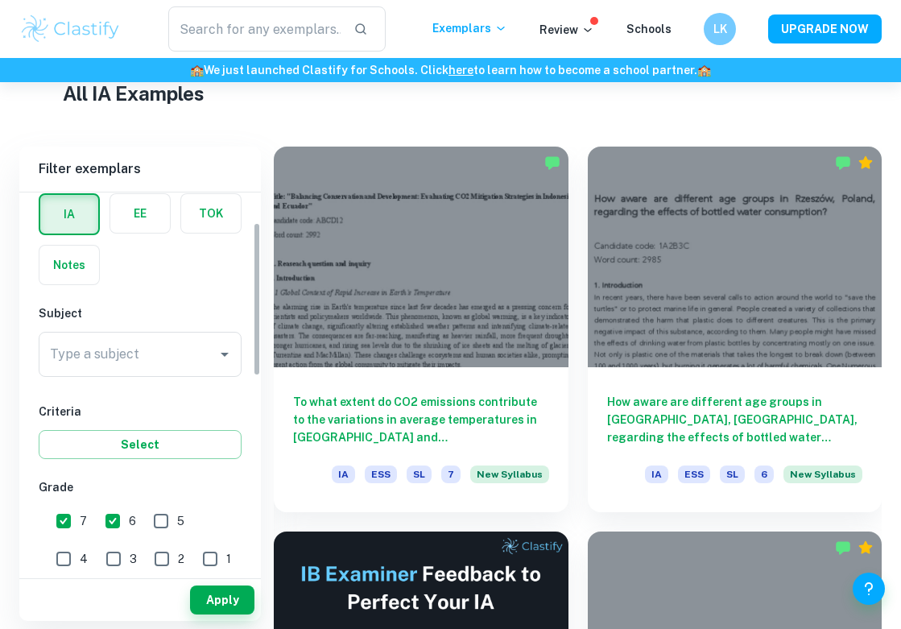
click at [150, 346] on input "Type a subject" at bounding box center [128, 354] width 164 height 31
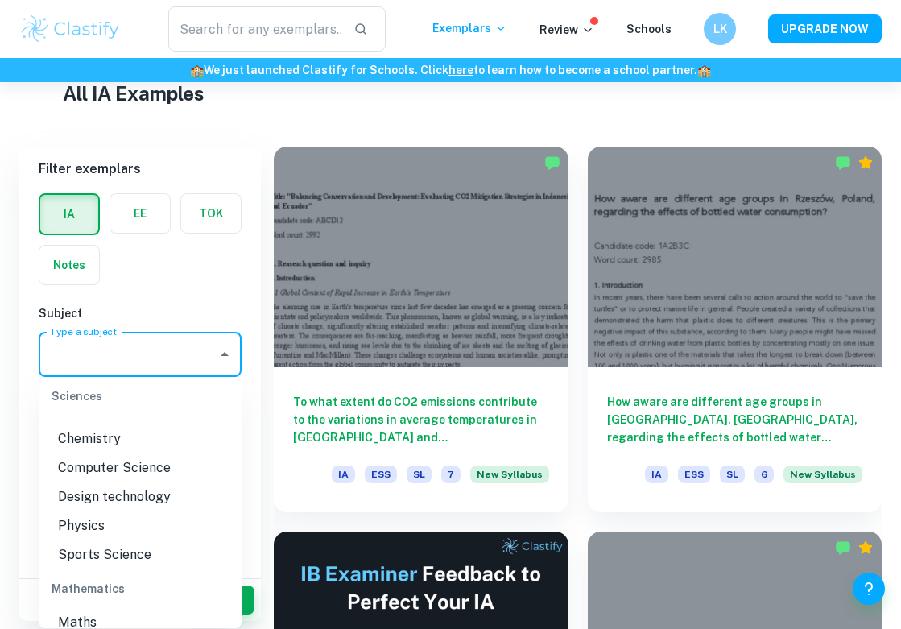
scroll to position [2012, 0]
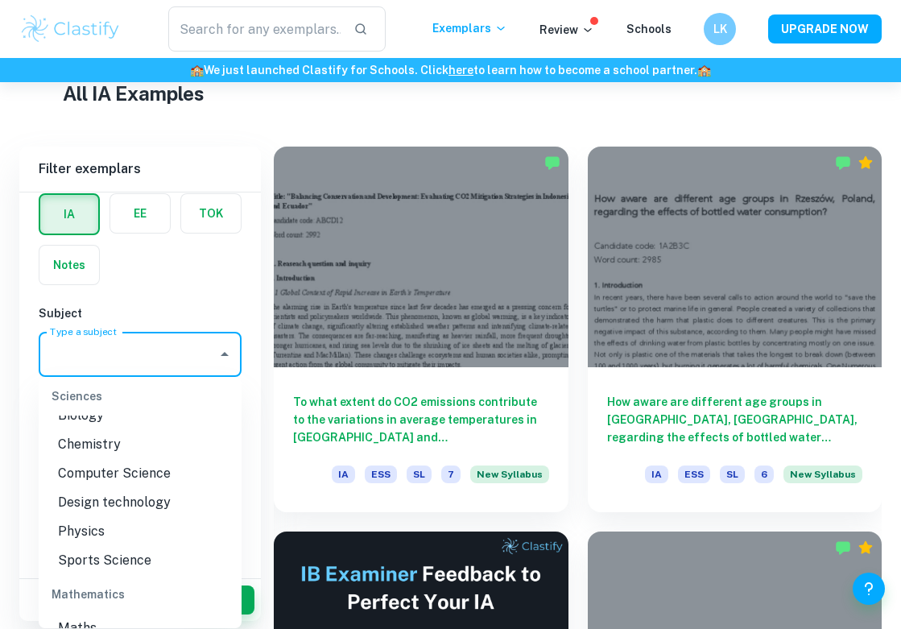
type input "Math AA"
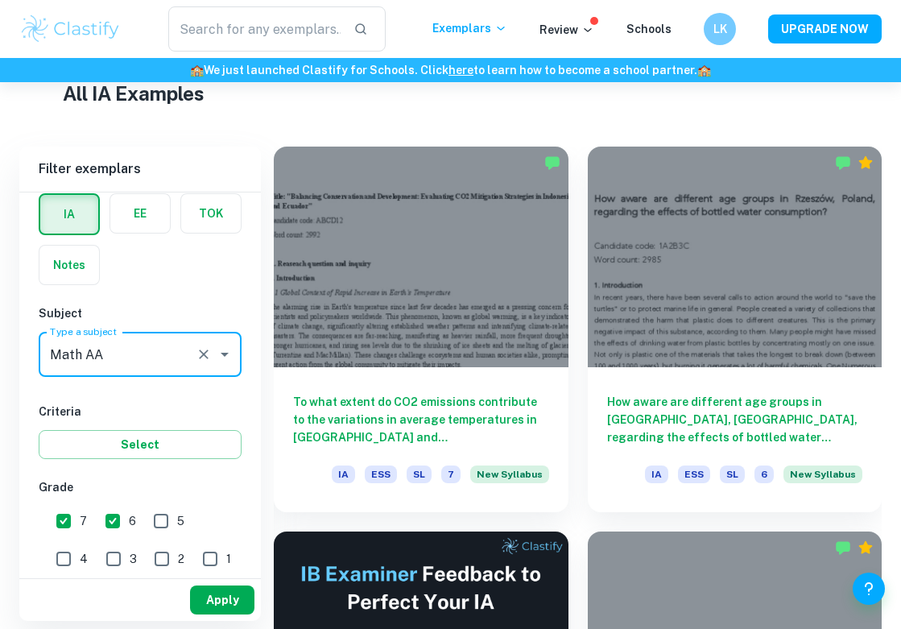
click at [225, 603] on button "Apply" at bounding box center [222, 600] width 64 height 29
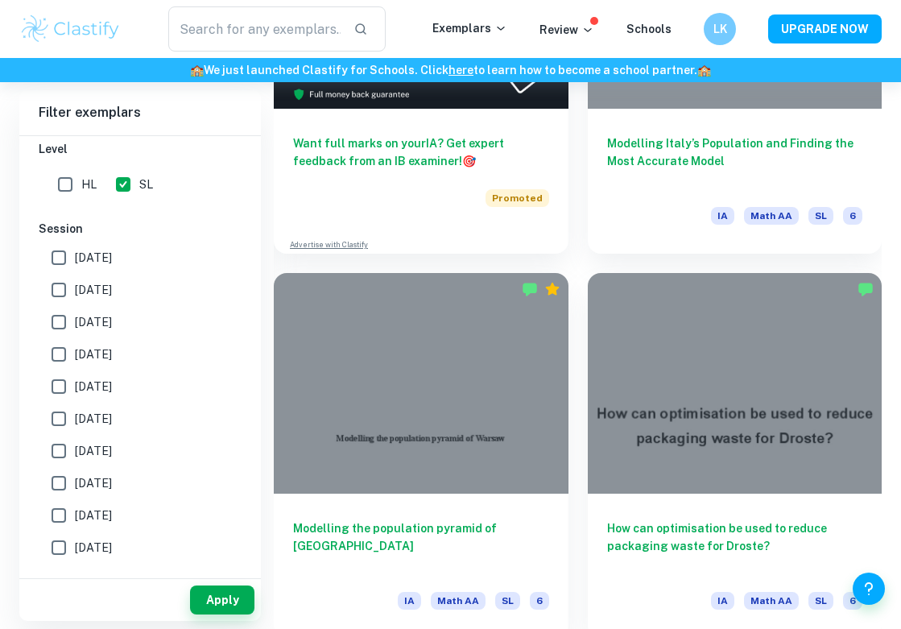
scroll to position [1050, 0]
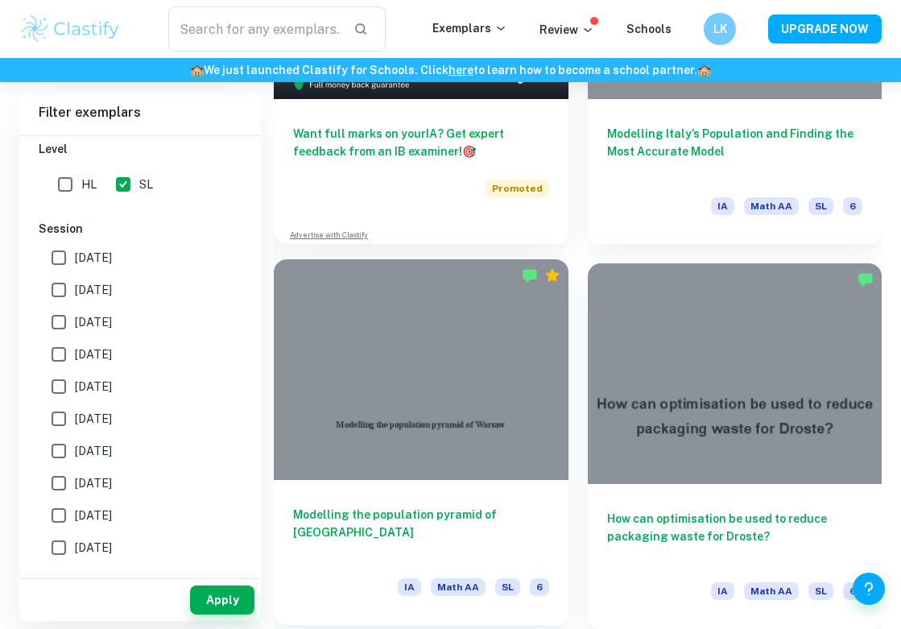
click at [468, 532] on h6 "Modelling the population pyramid of Warsaw" at bounding box center [421, 532] width 256 height 53
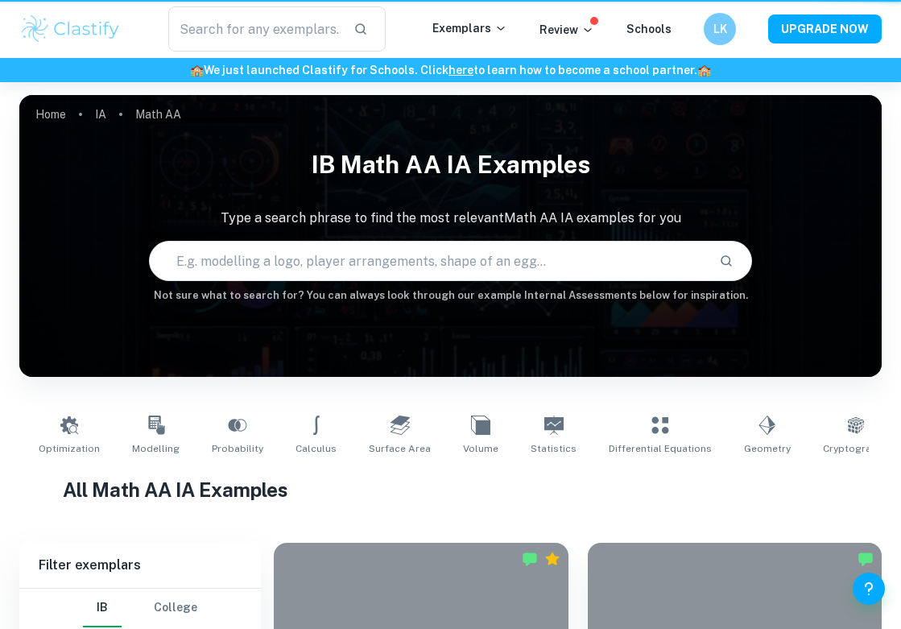
scroll to position [1050, 0]
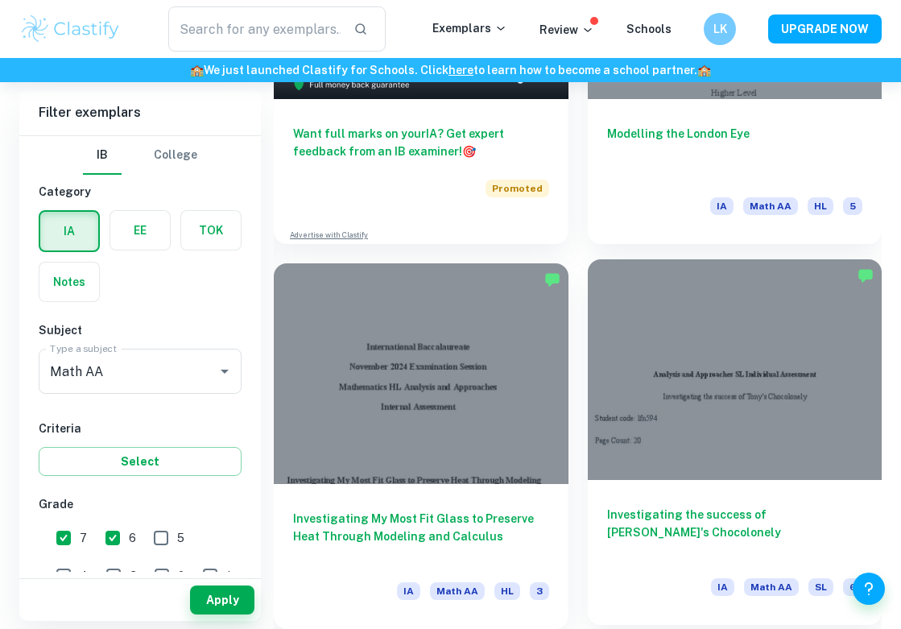
click at [700, 455] on div at bounding box center [735, 369] width 295 height 221
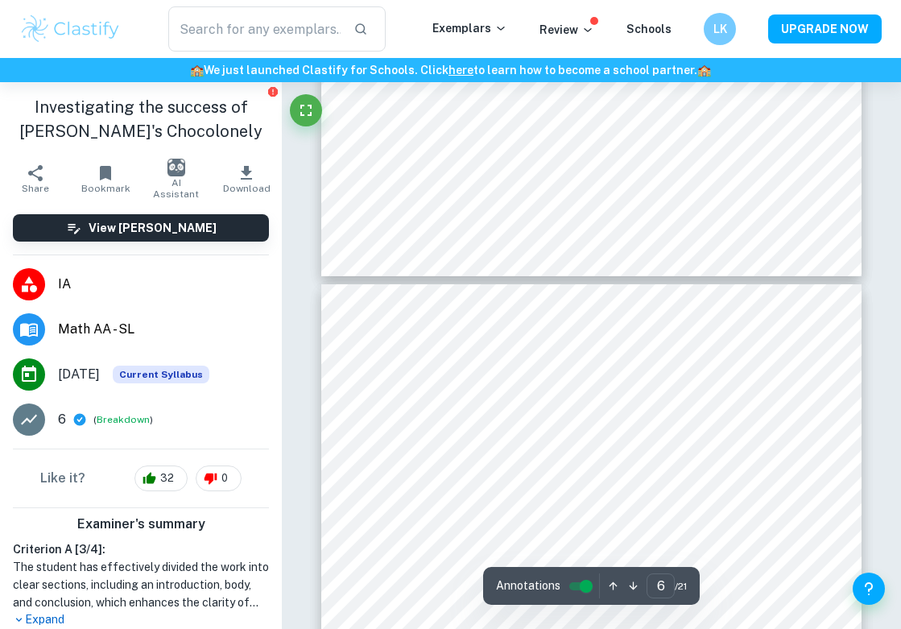
type input "5"
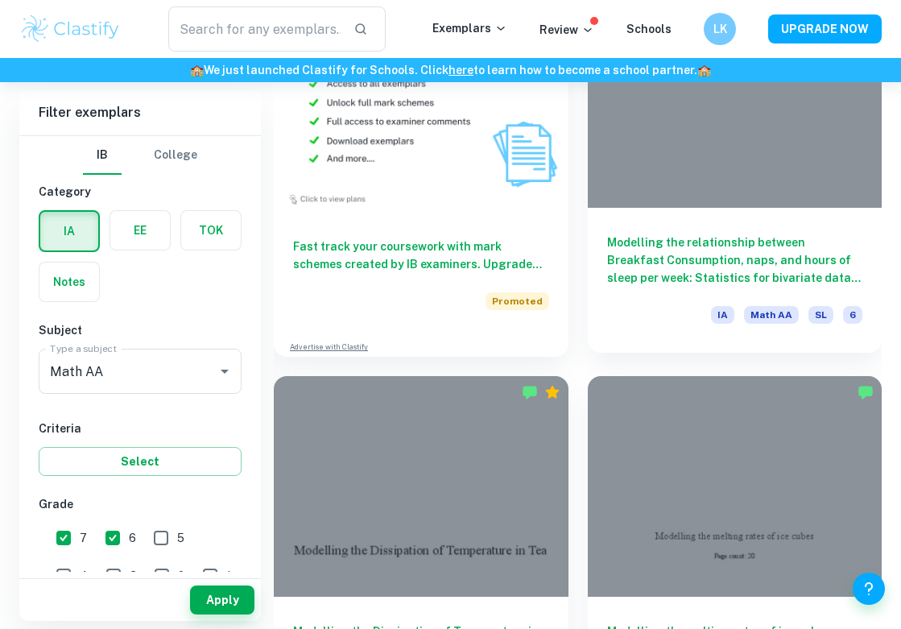
scroll to position [1709, 0]
click at [643, 289] on div "Modelling the relationship between Breakfast Consumption, naps, and hours of sl…" at bounding box center [735, 279] width 295 height 145
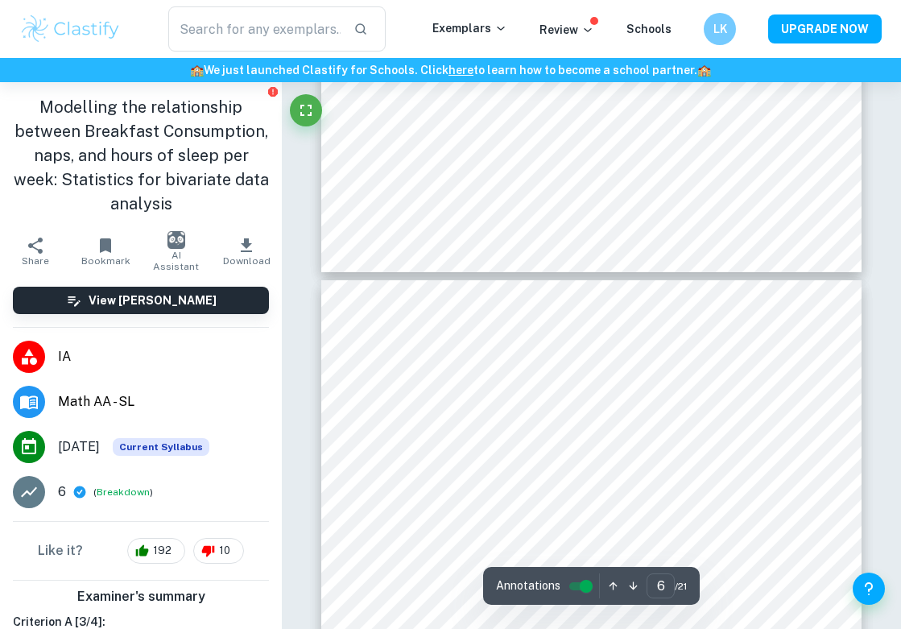
type input "7"
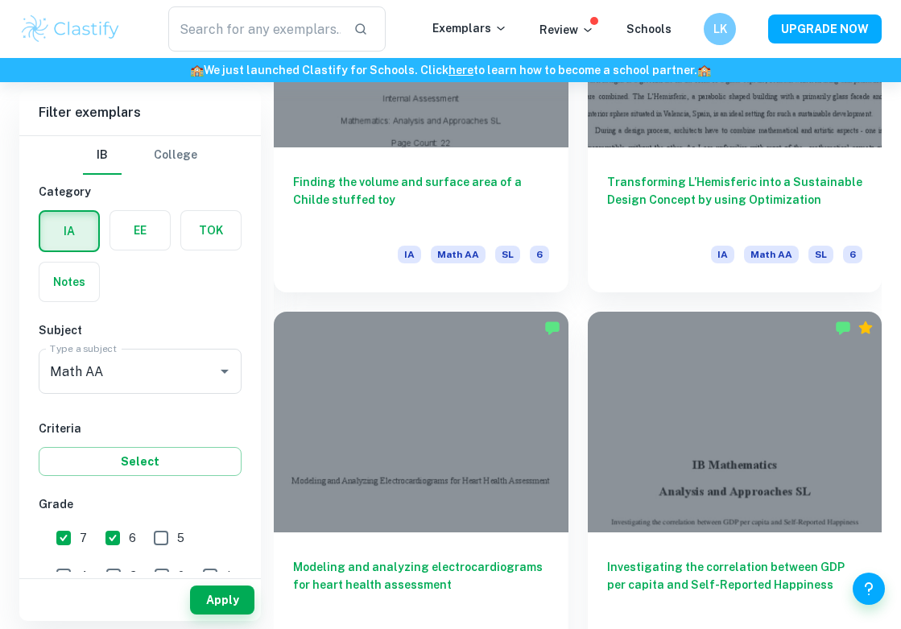
scroll to position [2543, 0]
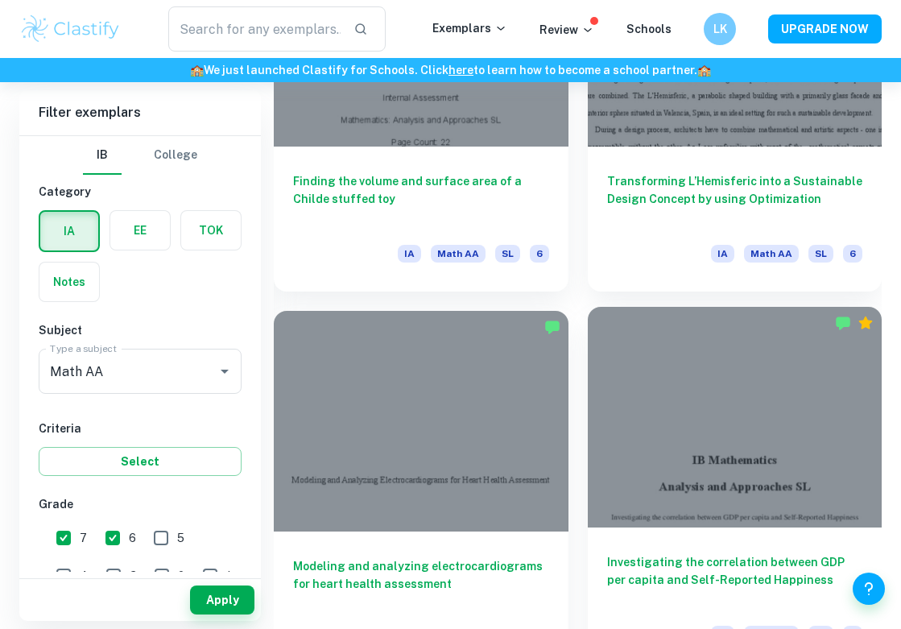
click at [715, 538] on div "Investigating the correlation between GDP per capita and Self-Reported Happines…" at bounding box center [735, 600] width 295 height 145
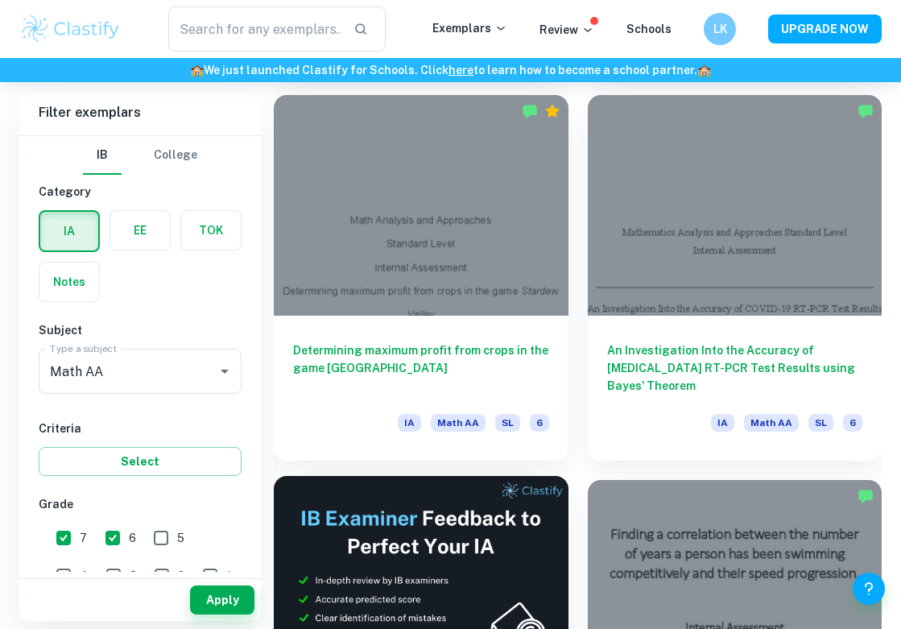
scroll to position [3531, 0]
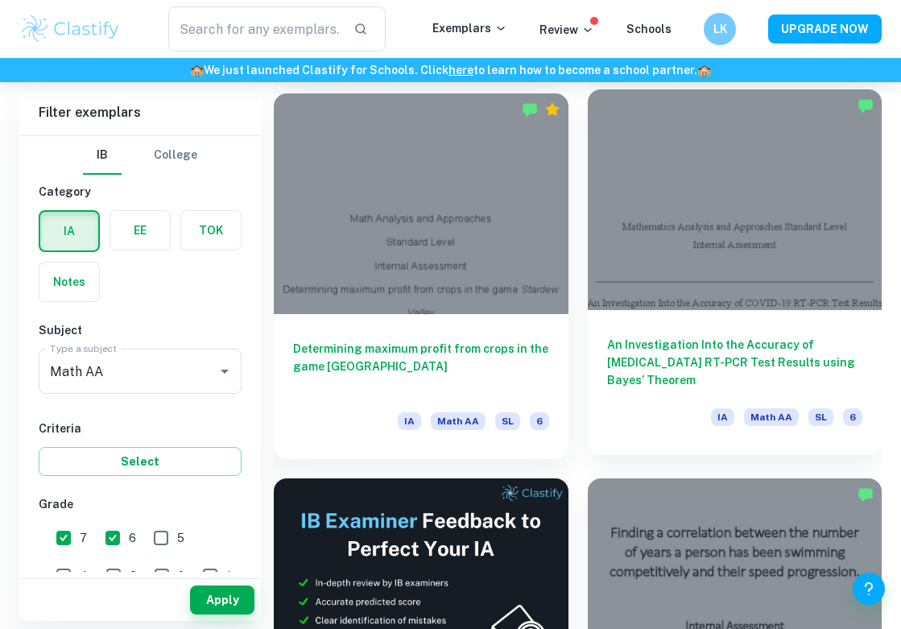
click at [757, 308] on div at bounding box center [735, 199] width 295 height 221
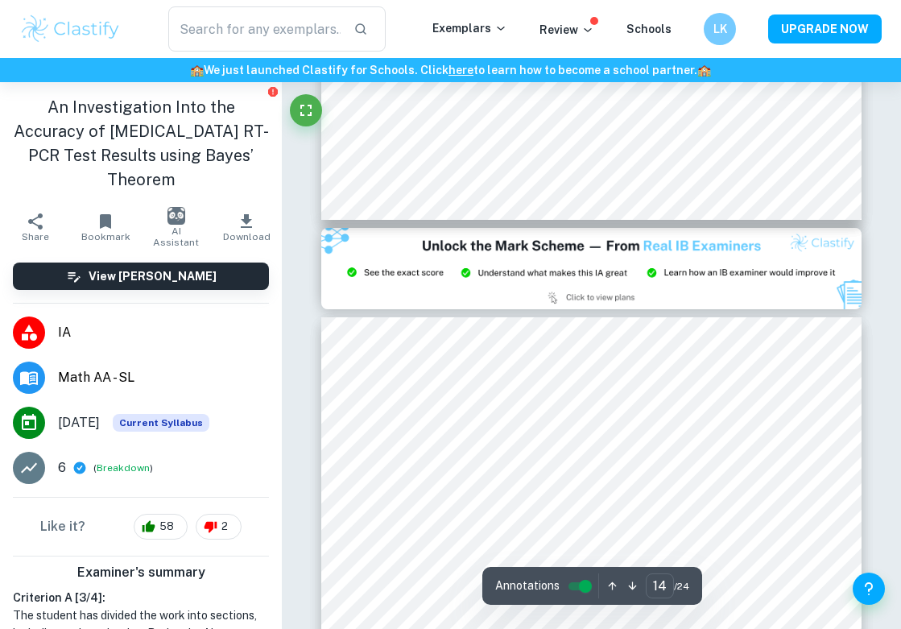
type input "15"
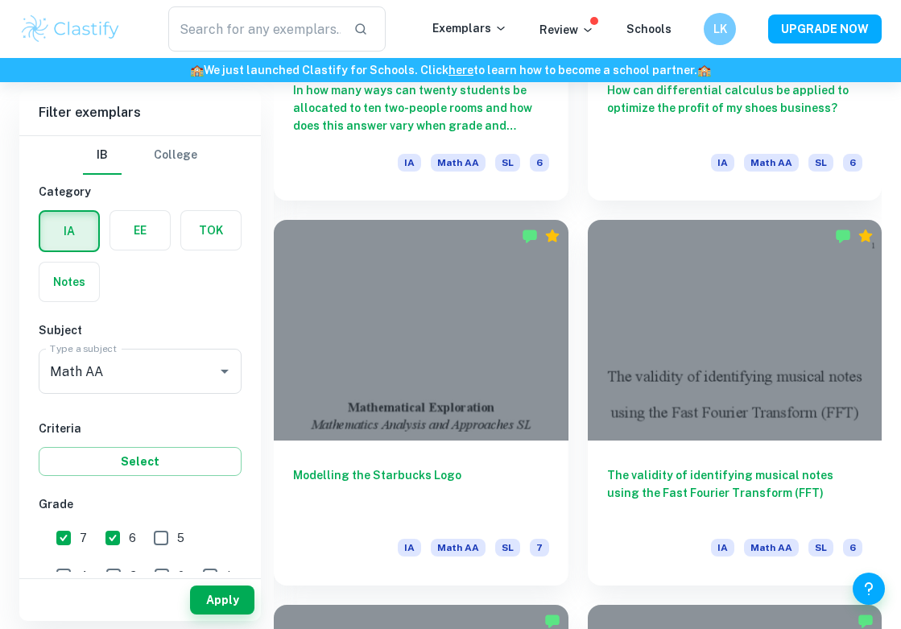
scroll to position [5707, 0]
